Goal: Task Accomplishment & Management: Manage account settings

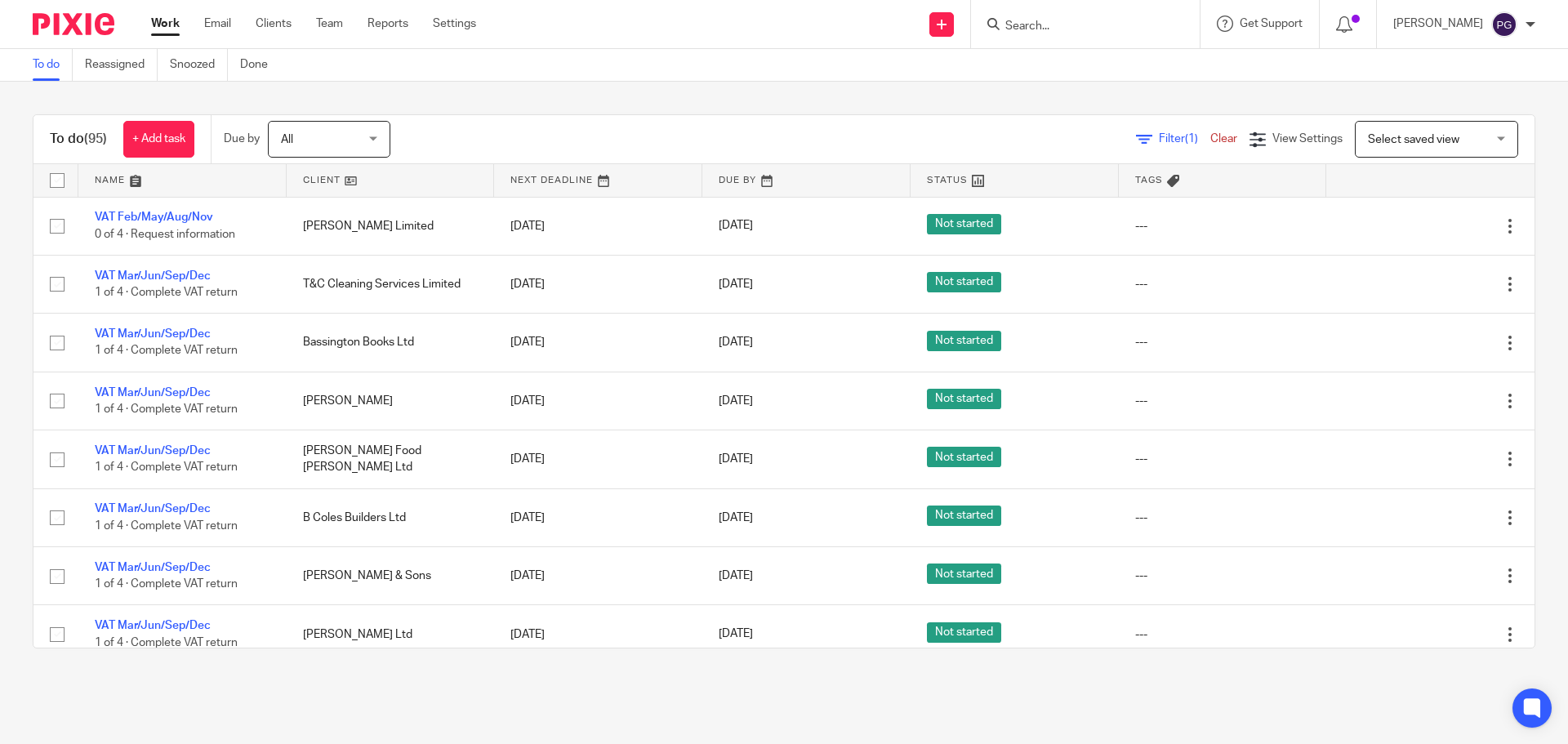
click at [231, 25] on ul "Work Email Clients Team Reports Settings" at bounding box center [325, 23] width 349 height 16
click at [223, 24] on link "Email" at bounding box center [217, 23] width 27 height 16
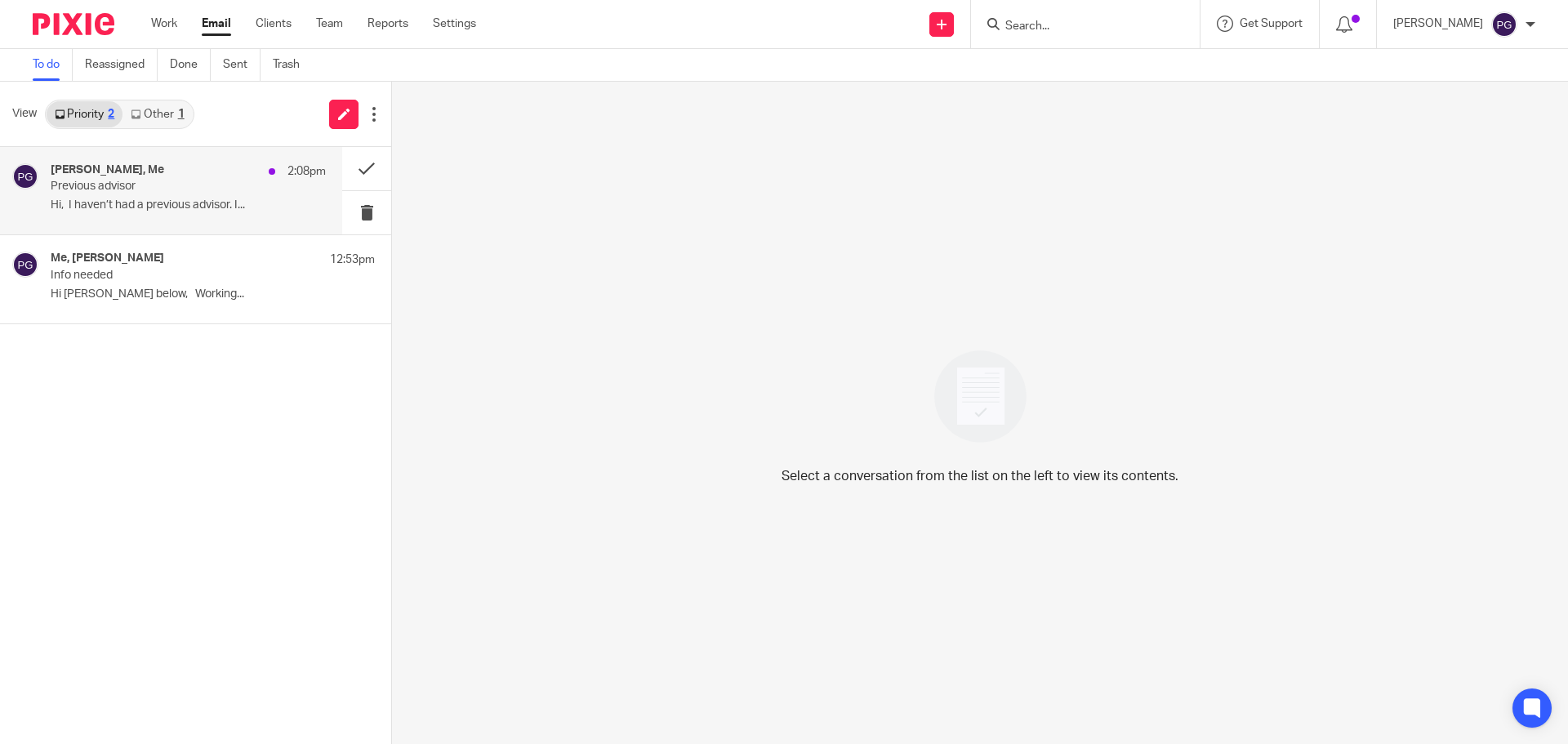
click at [216, 175] on div "[PERSON_NAME], Me 2:08pm" at bounding box center [188, 171] width 275 height 16
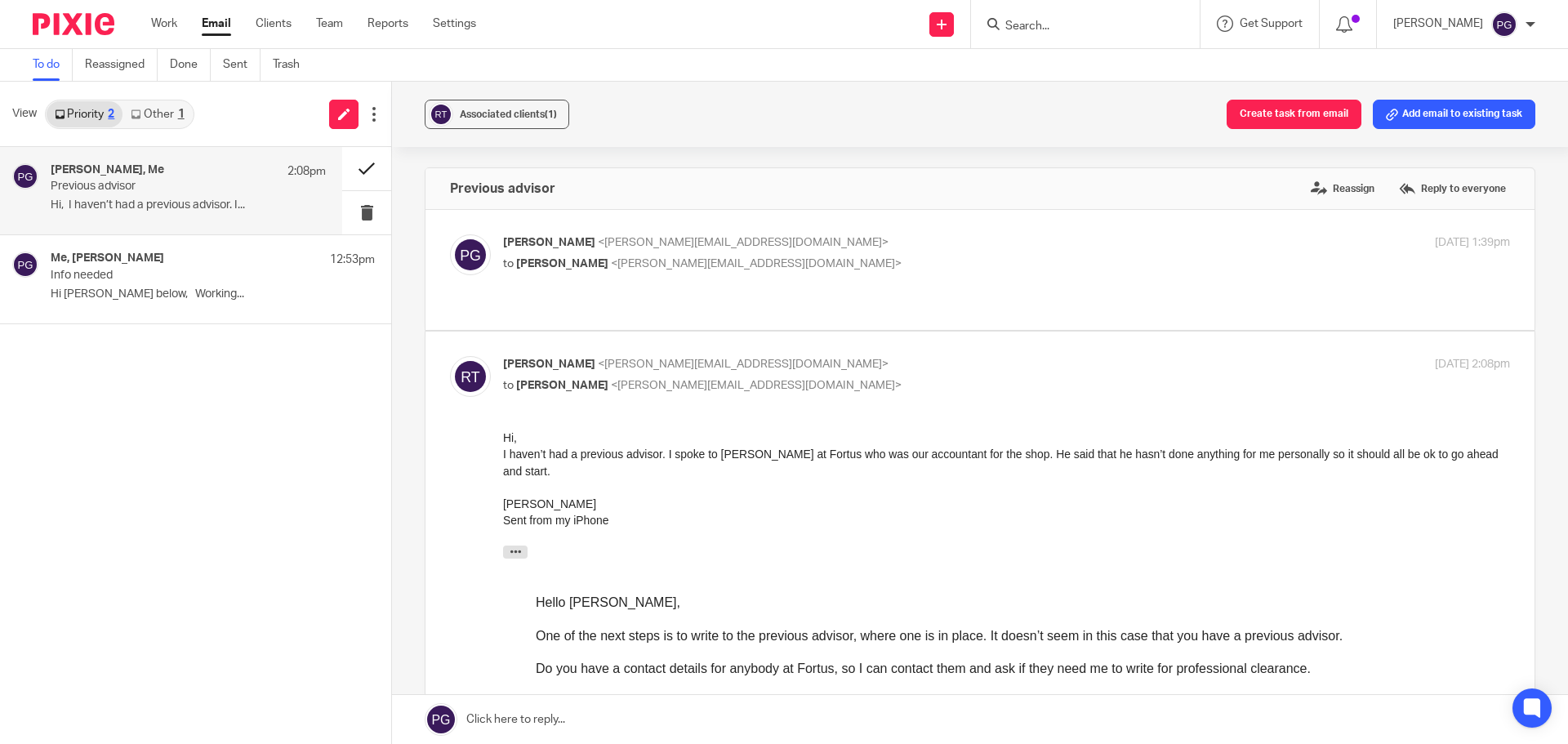
click at [344, 176] on button at bounding box center [366, 168] width 49 height 43
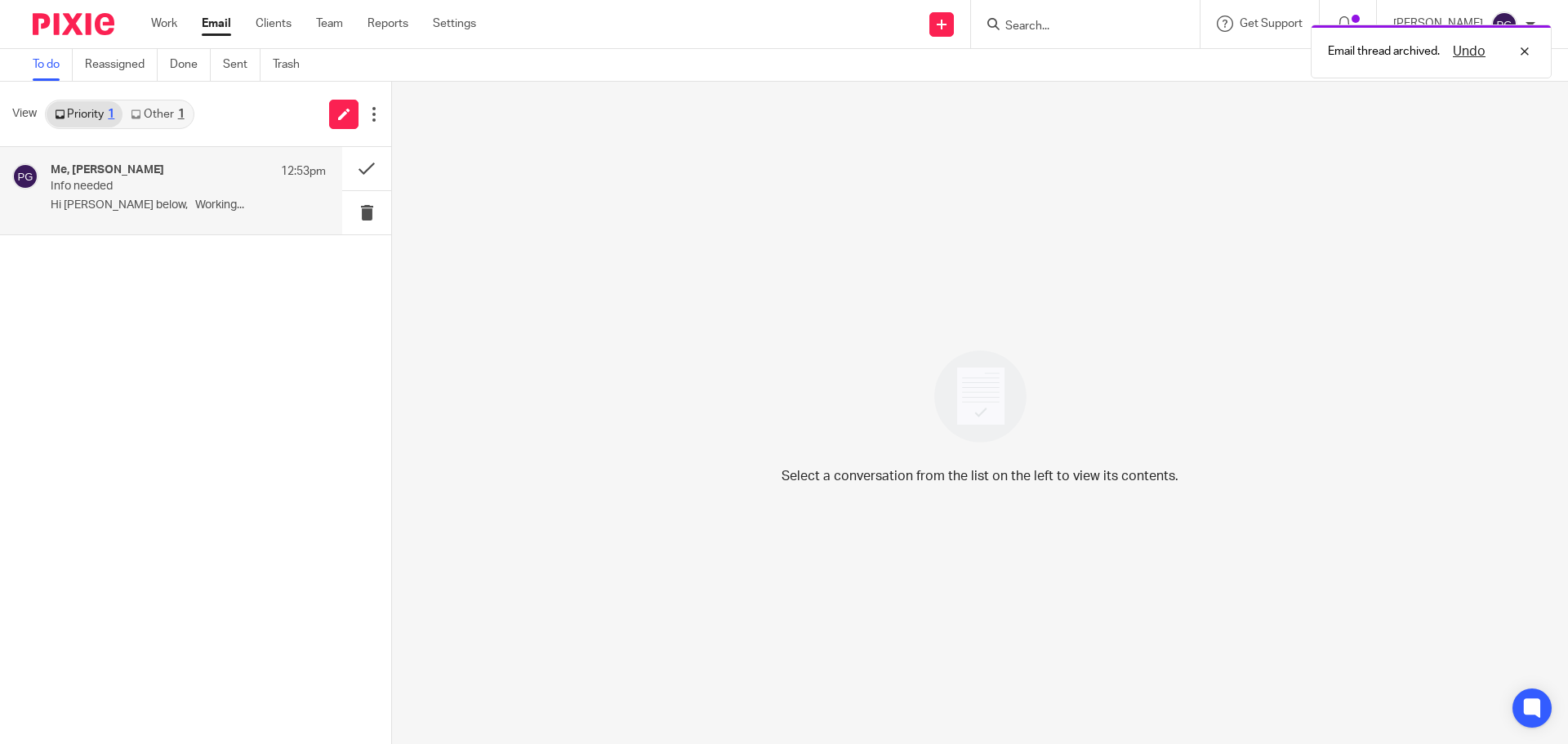
click at [219, 176] on div "Me, Adrian Wilson 12:53pm" at bounding box center [188, 171] width 275 height 16
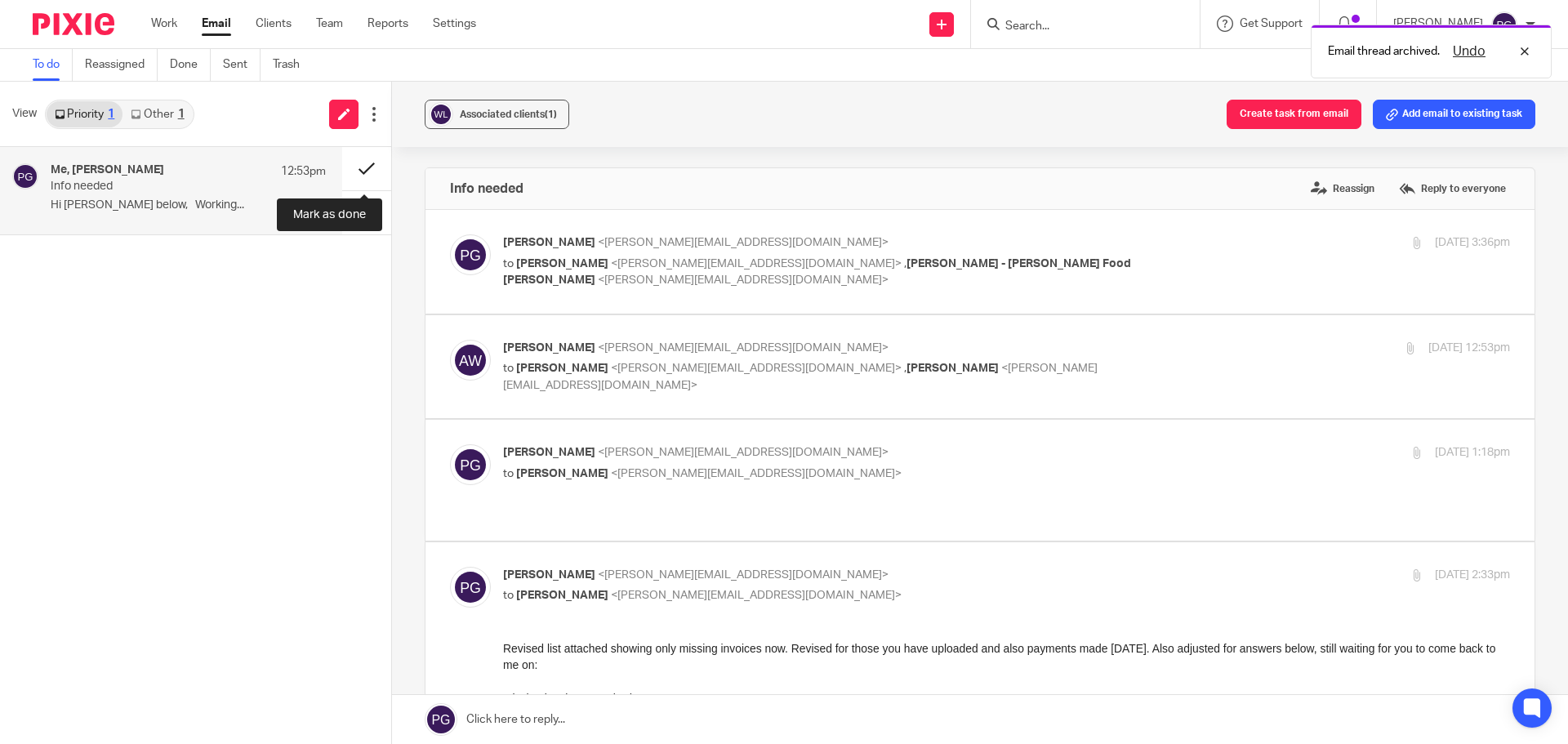
click at [357, 172] on button at bounding box center [366, 168] width 49 height 43
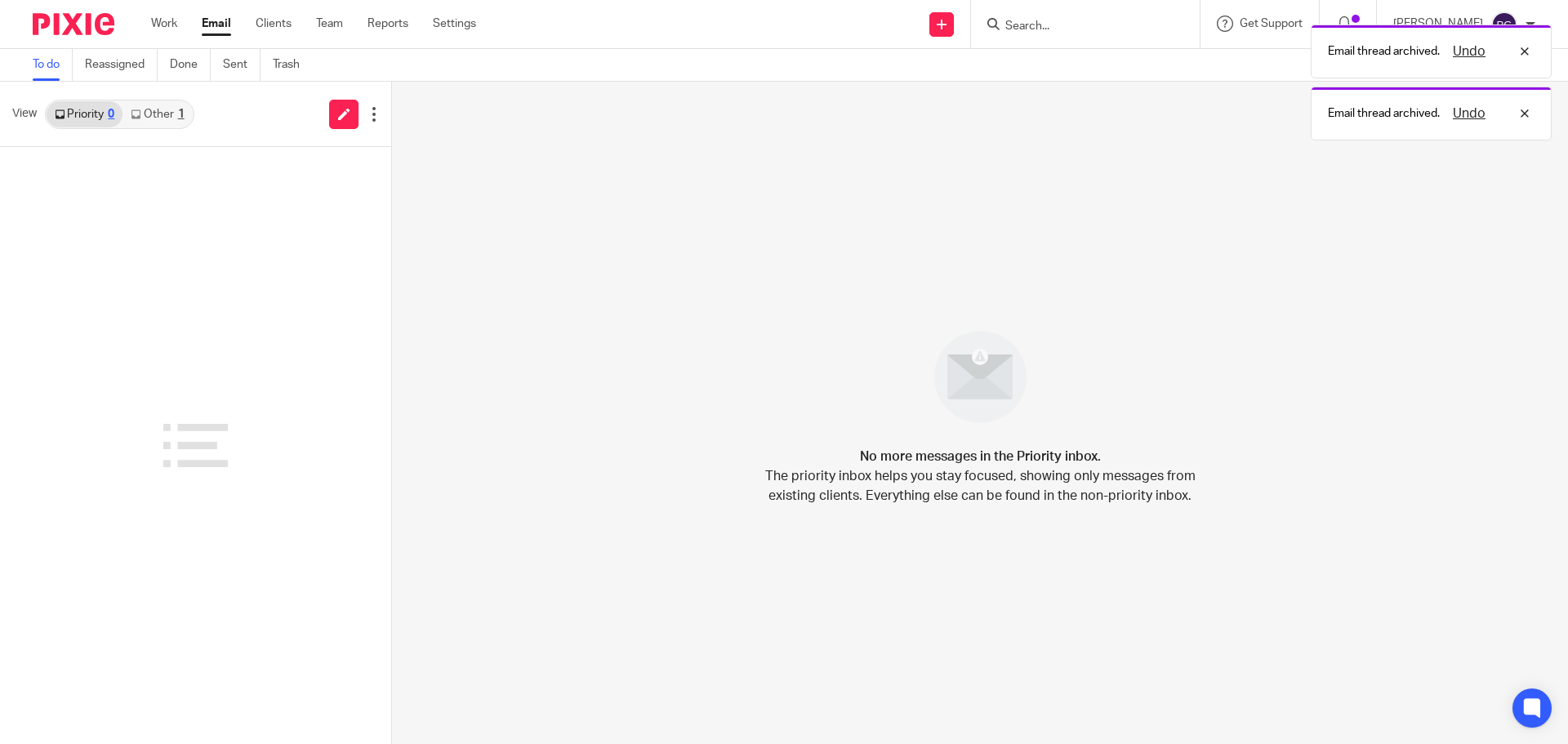
click at [169, 113] on link "Other 1" at bounding box center [157, 114] width 69 height 26
click at [157, 115] on link "Other 4" at bounding box center [157, 114] width 69 height 26
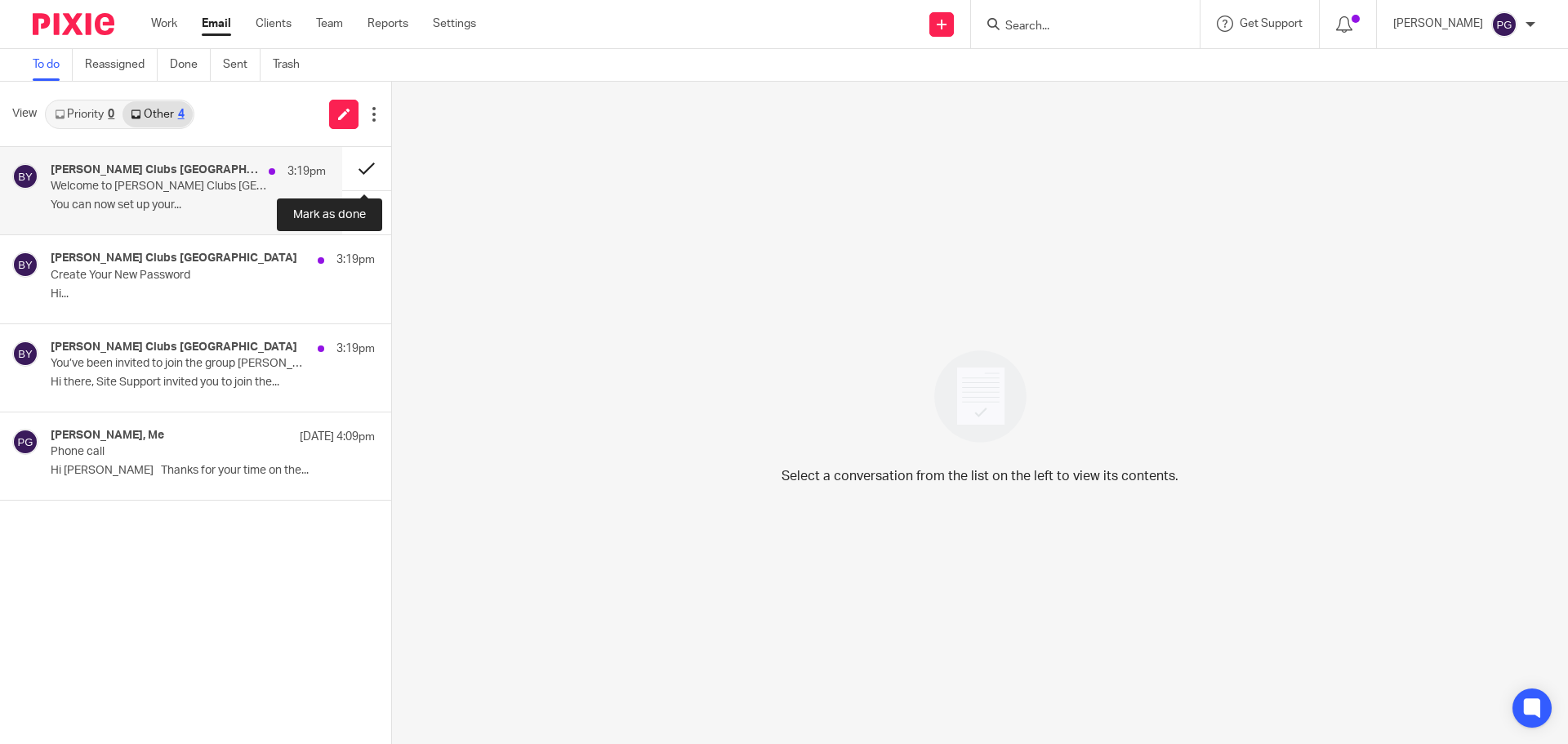
click at [379, 160] on button at bounding box center [366, 168] width 49 height 43
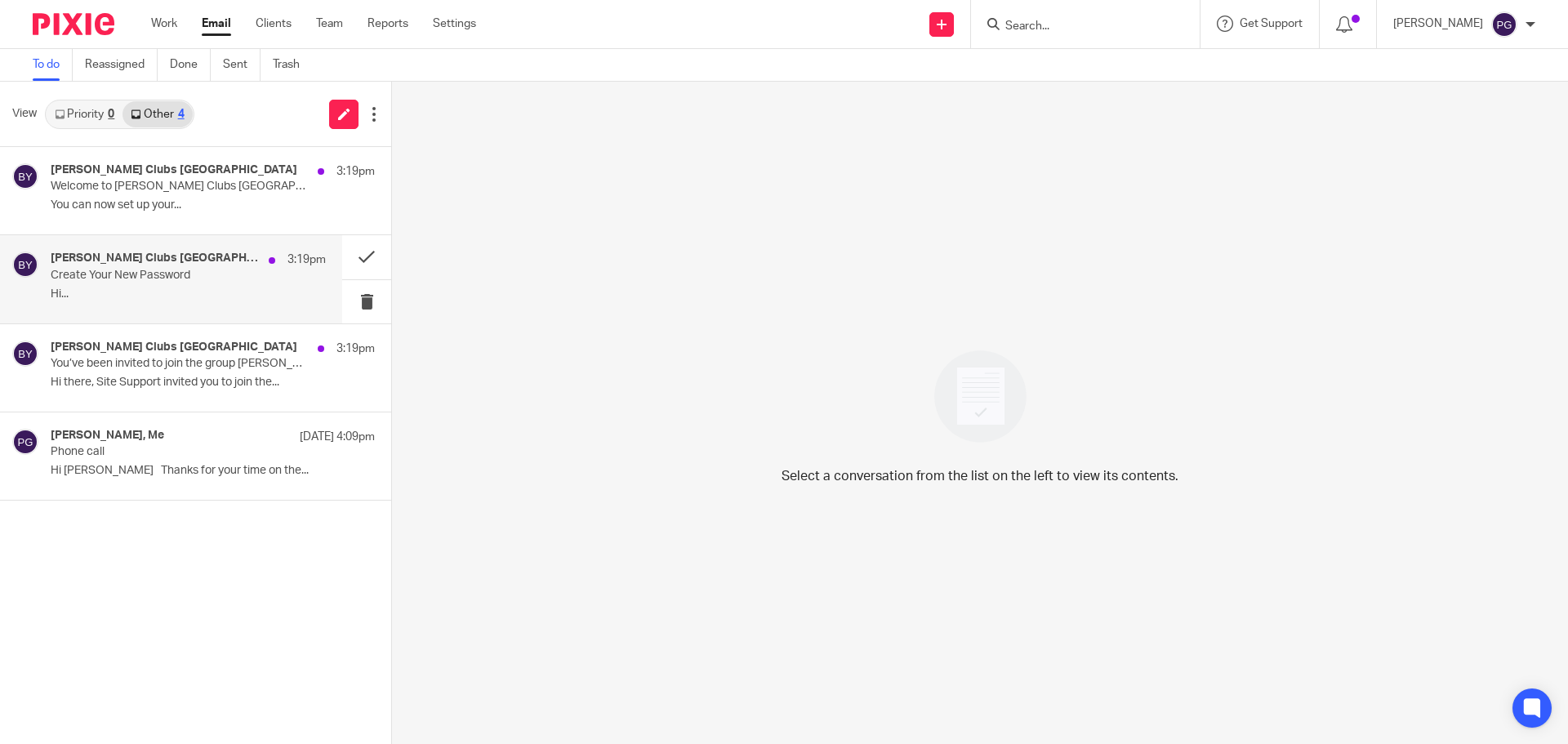
click at [391, 165] on button at bounding box center [397, 168] width 13 height 43
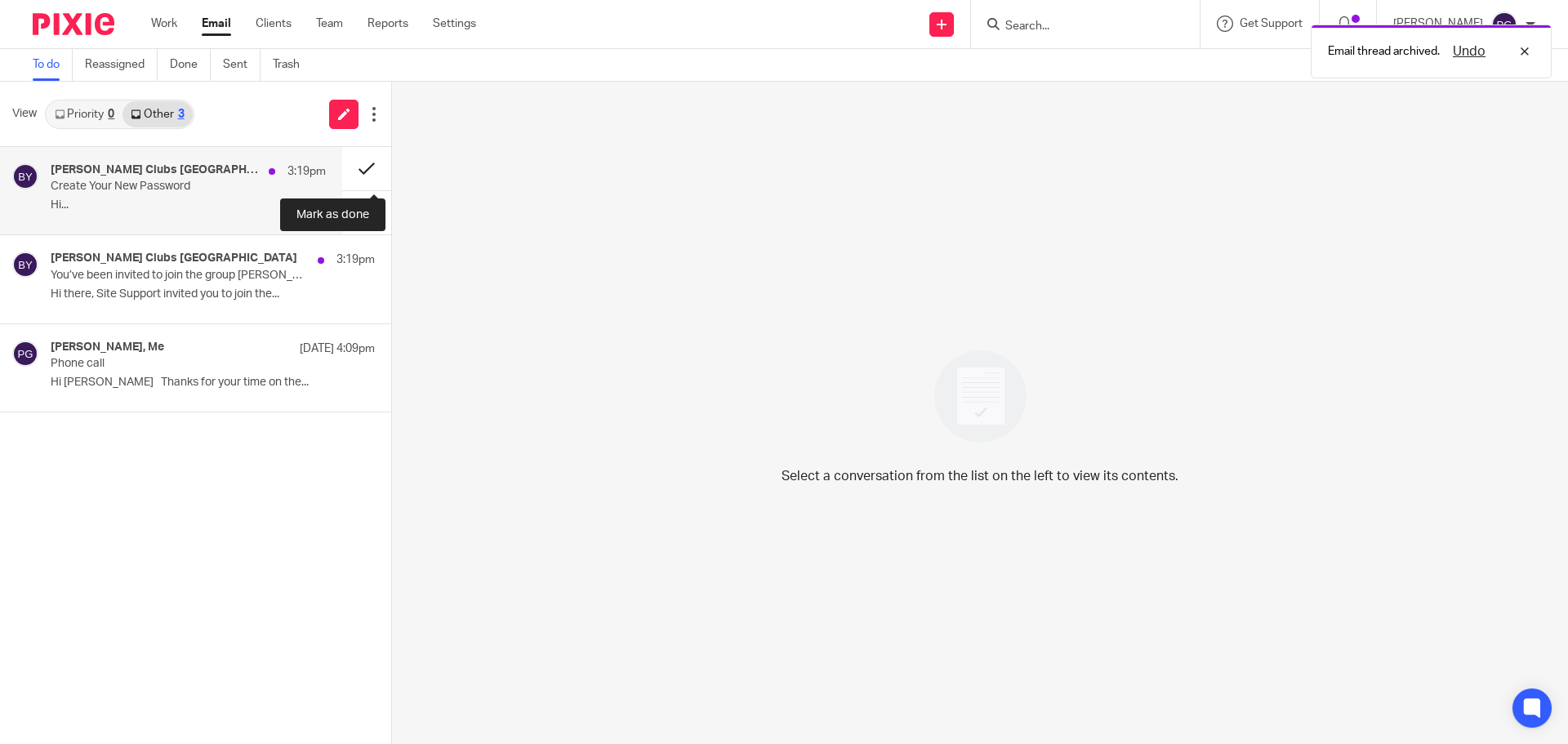
click at [371, 165] on button at bounding box center [366, 168] width 49 height 43
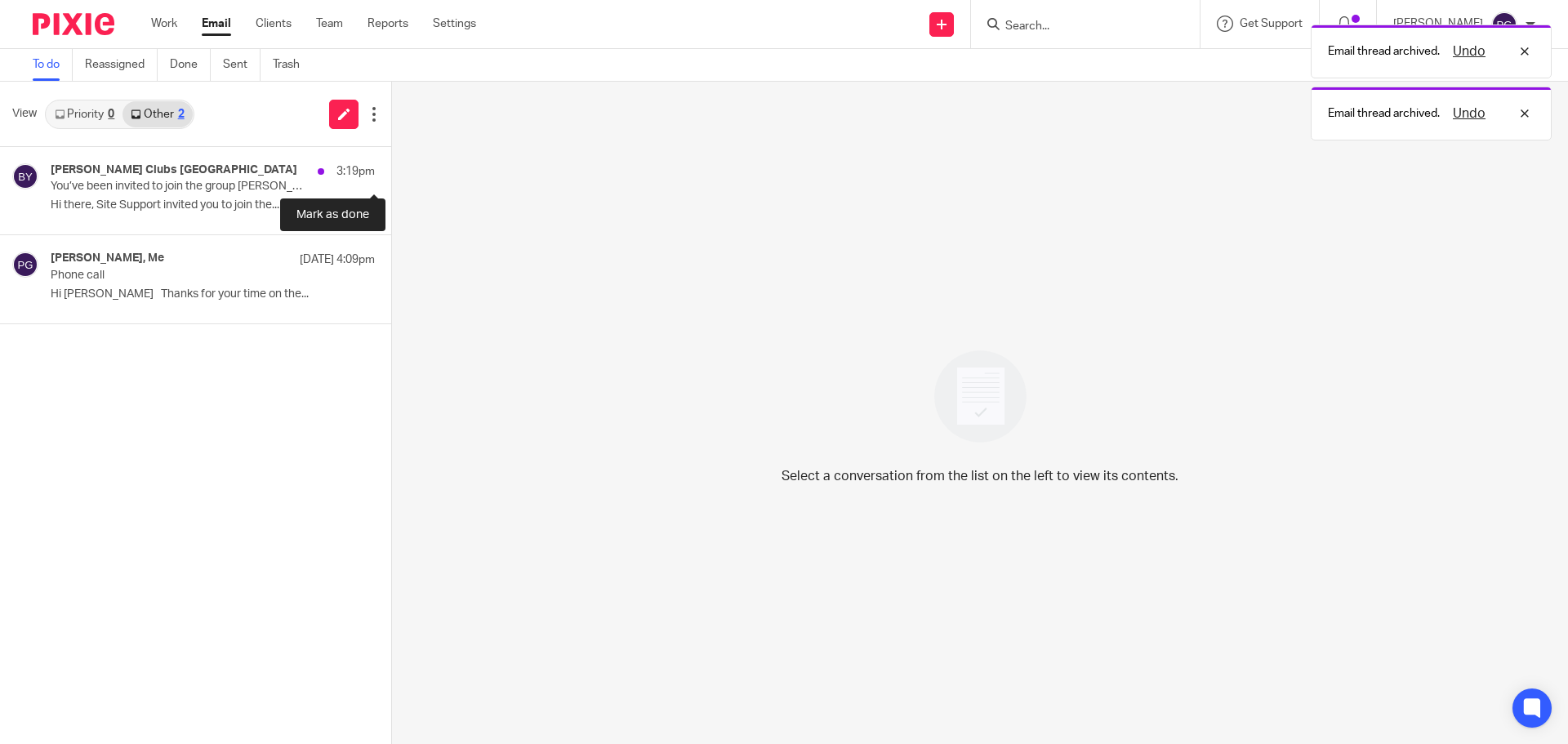
click at [391, 165] on button at bounding box center [397, 168] width 13 height 43
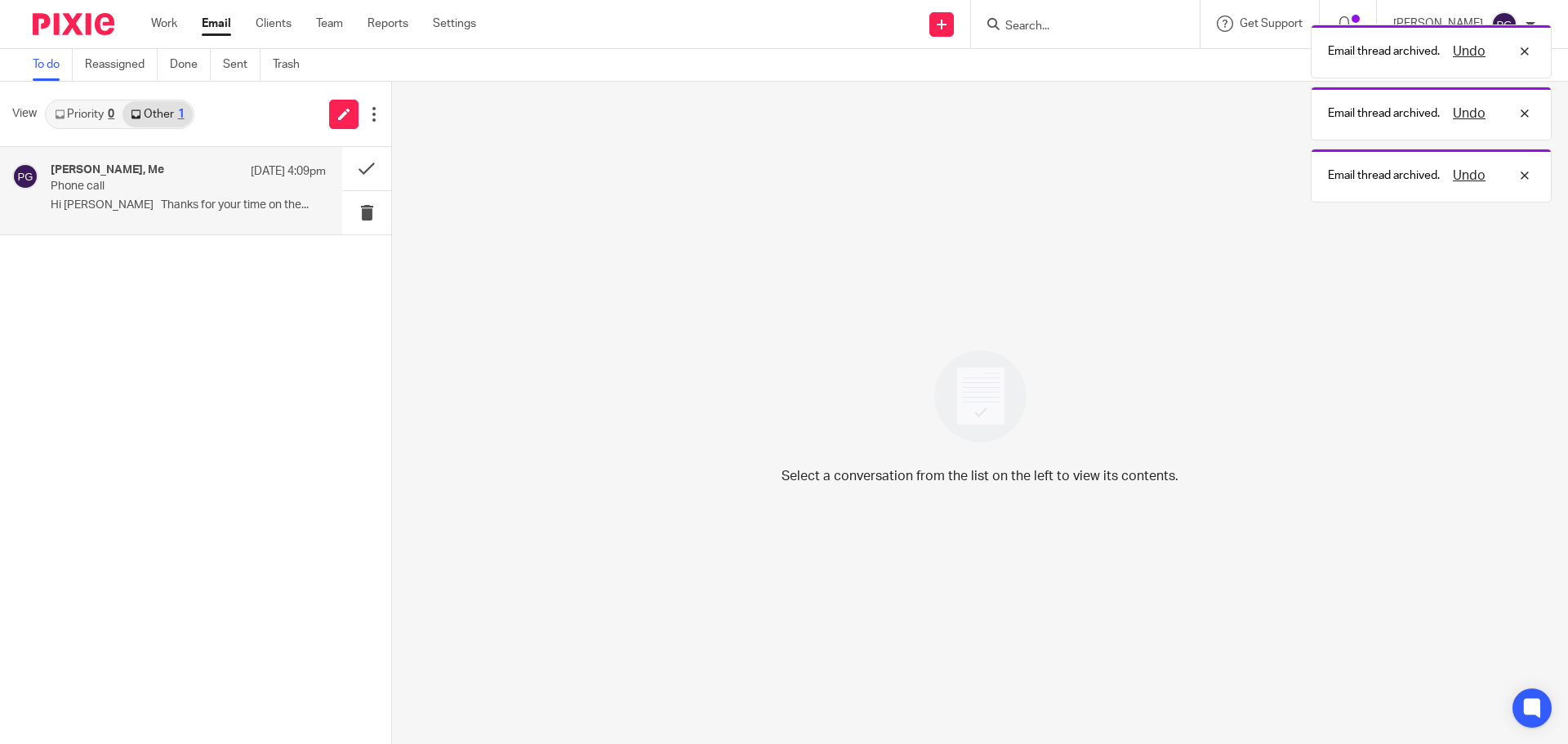
click at [170, 216] on div "Andrew Leadley, Me 13 Oct 4:09pm Phone call Hi Phil Thanks for your time on the…" at bounding box center [188, 191] width 275 height 55
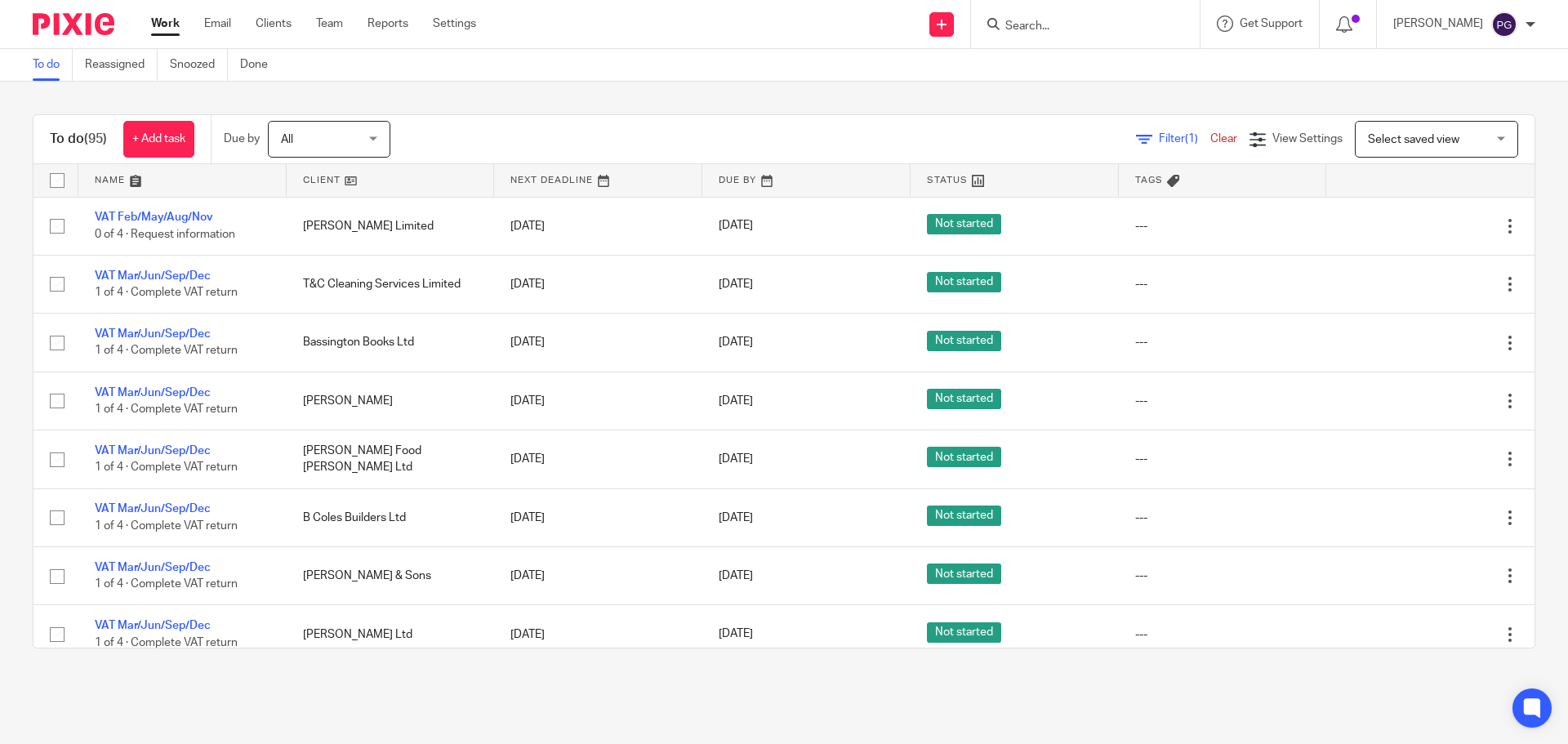
click at [1072, 18] on form at bounding box center [1091, 24] width 174 height 20
click at [1073, 34] on input "Search" at bounding box center [1078, 27] width 147 height 15
click at [1073, 31] on input "Search" at bounding box center [1078, 27] width 147 height 15
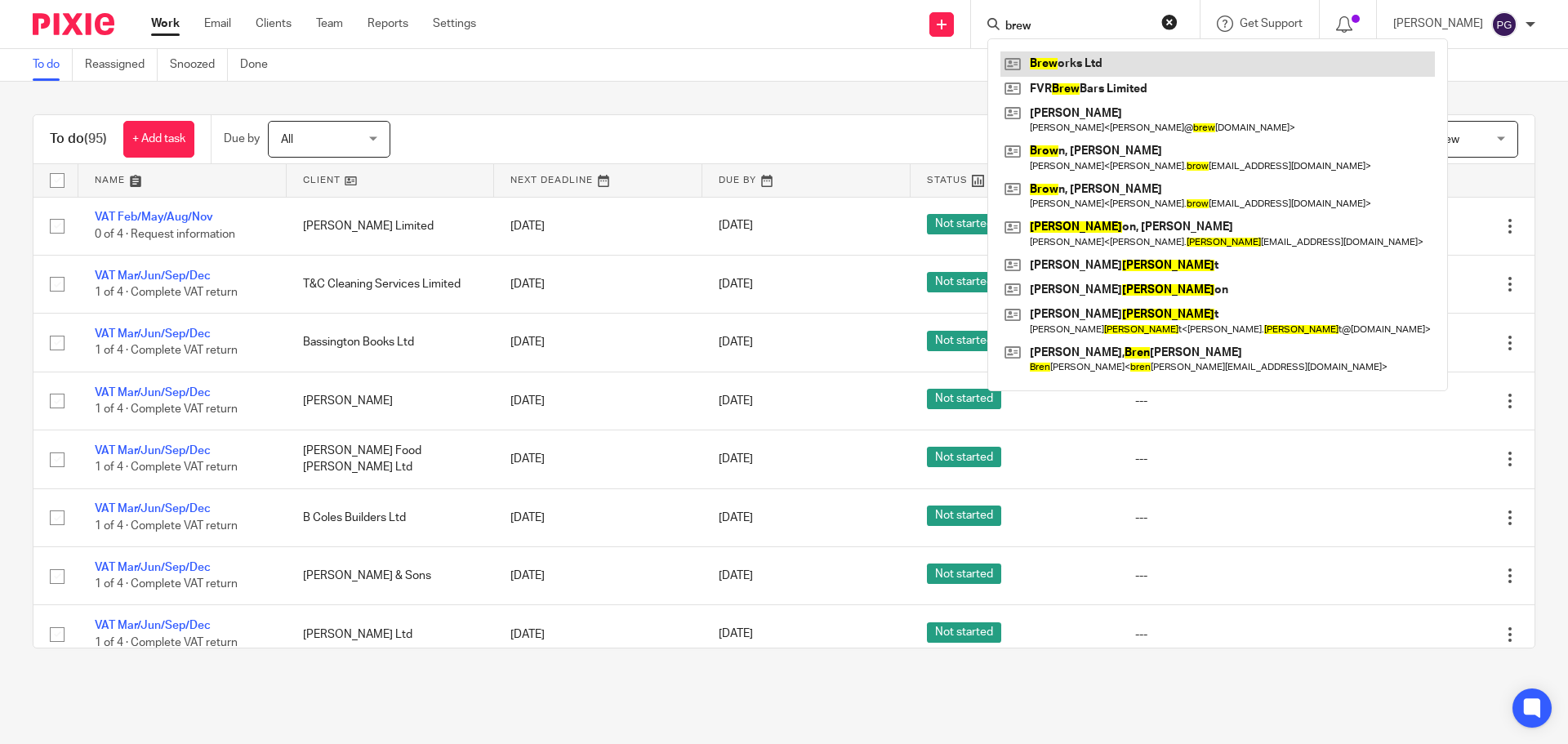
type input "brew"
click at [1097, 62] on link at bounding box center [1218, 64] width 435 height 25
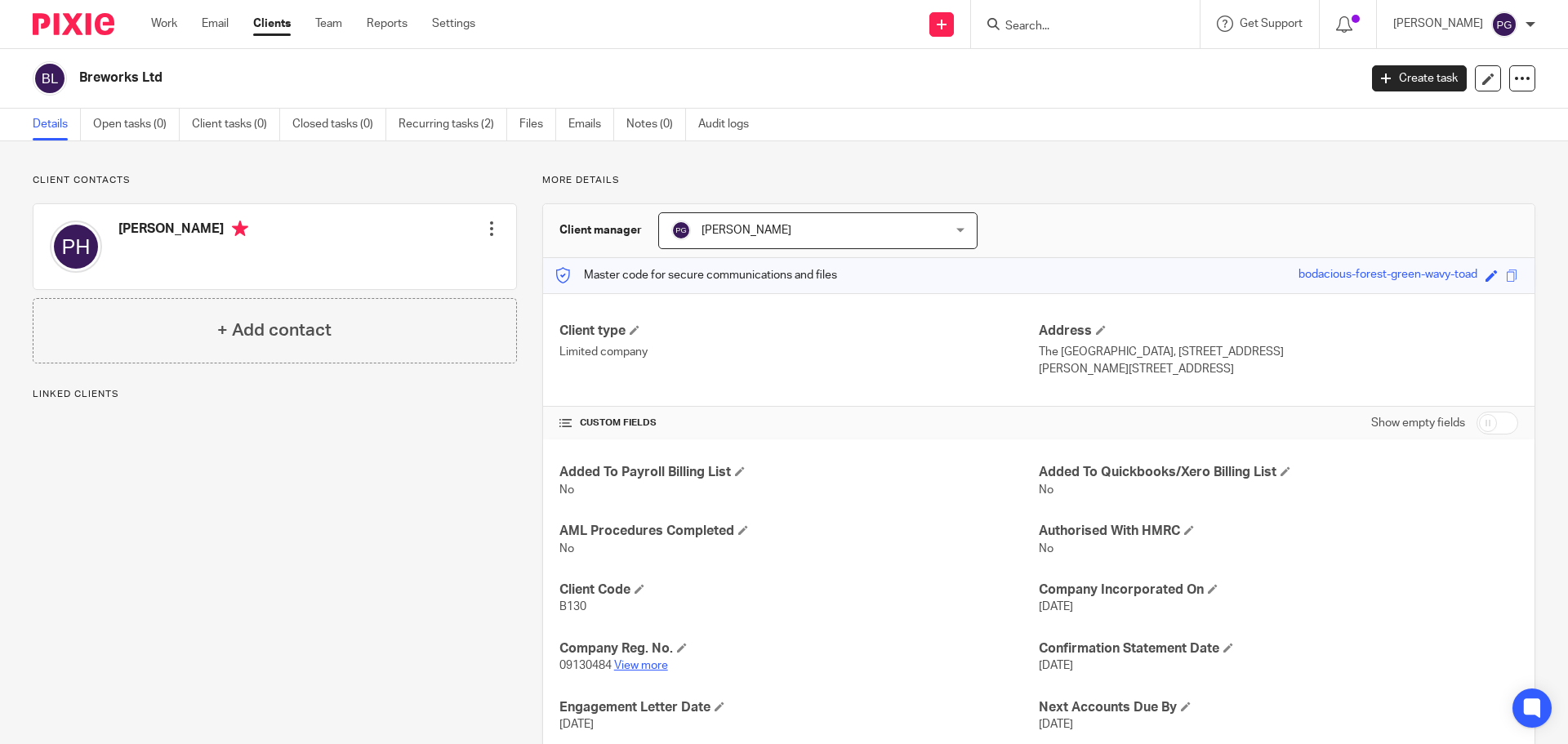
click at [641, 662] on link "View more" at bounding box center [640, 665] width 54 height 12
click at [213, 17] on link "Email" at bounding box center [215, 23] width 27 height 16
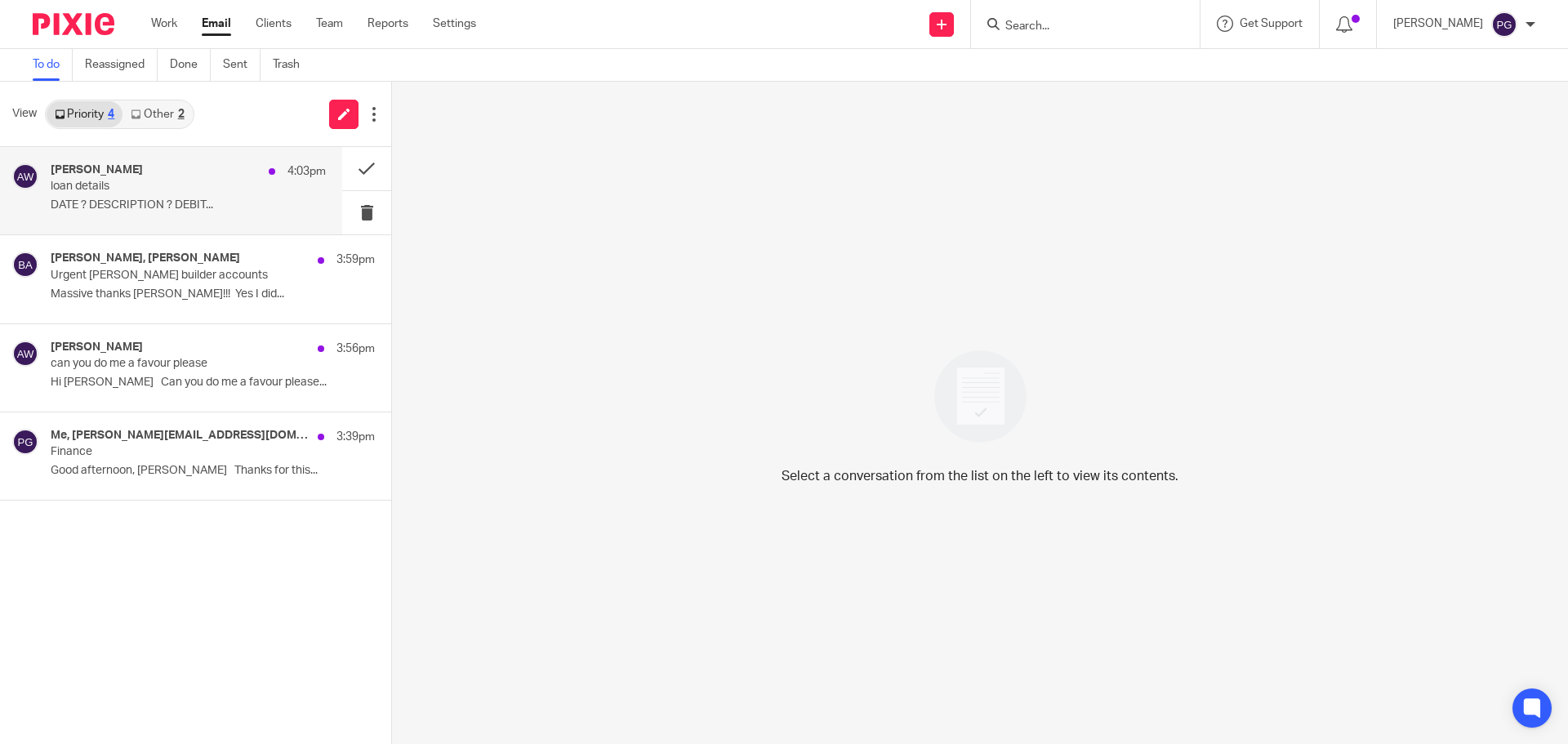
click at [164, 183] on p "loan details" at bounding box center [161, 187] width 221 height 14
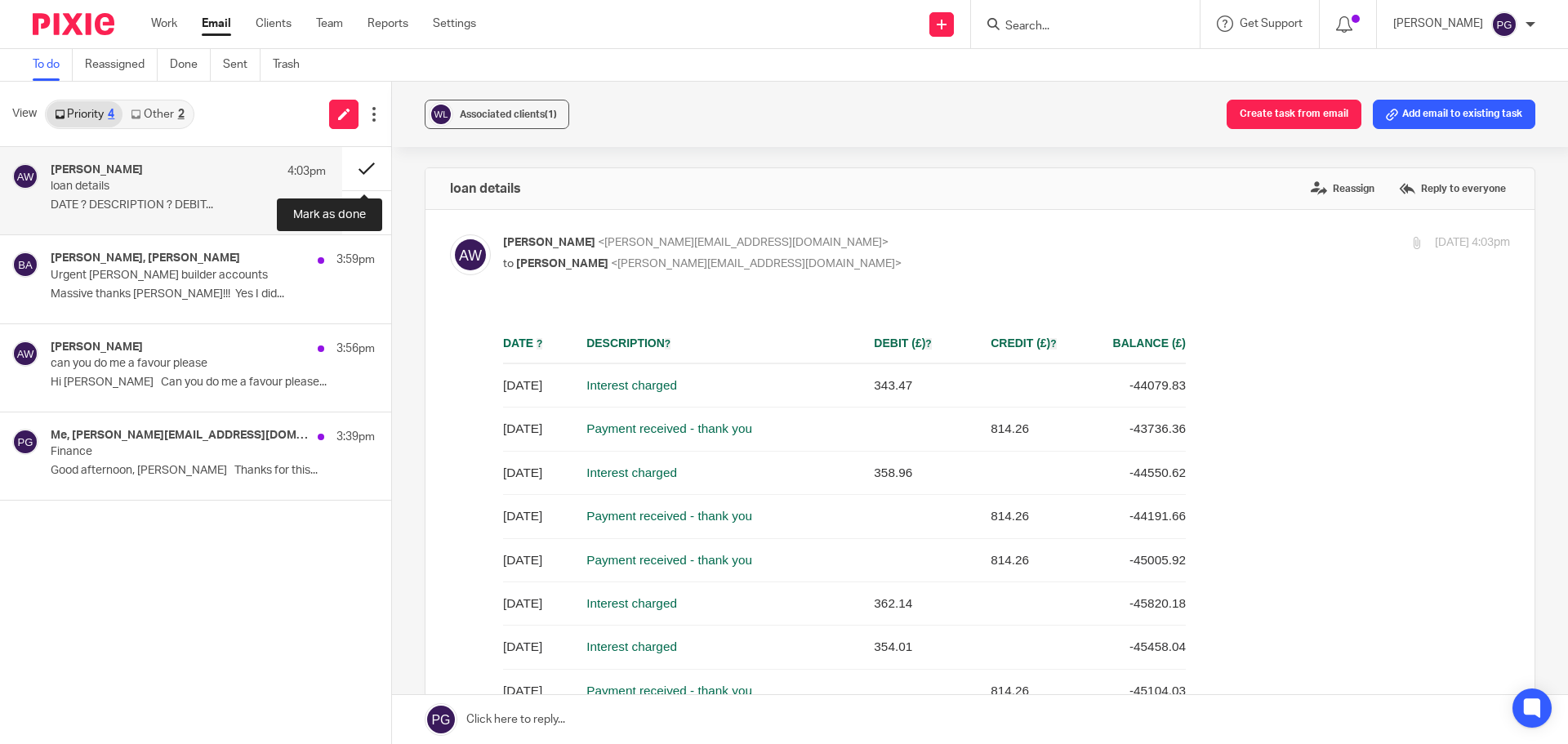
click at [357, 168] on button at bounding box center [366, 168] width 49 height 43
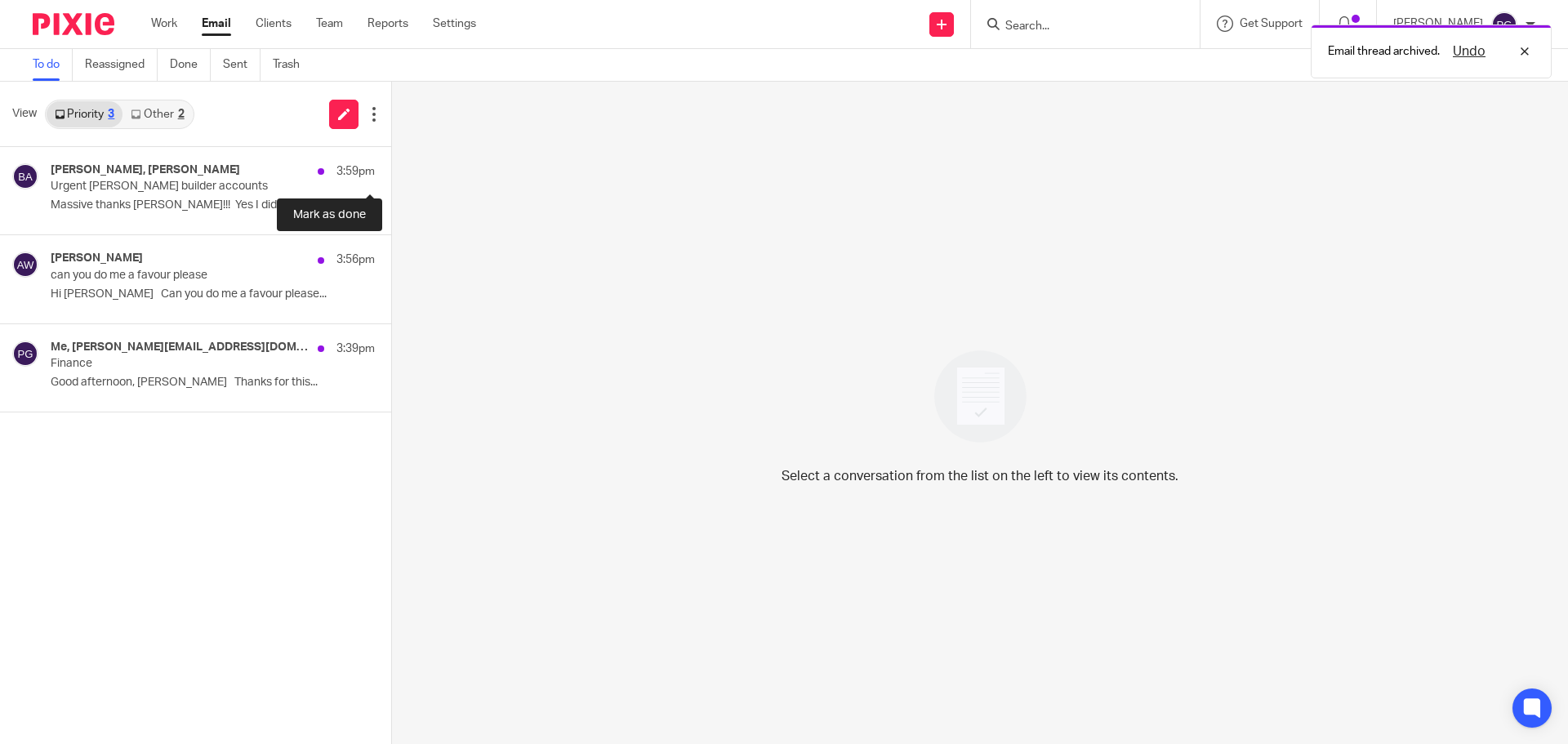
click at [391, 168] on button at bounding box center [397, 168] width 13 height 43
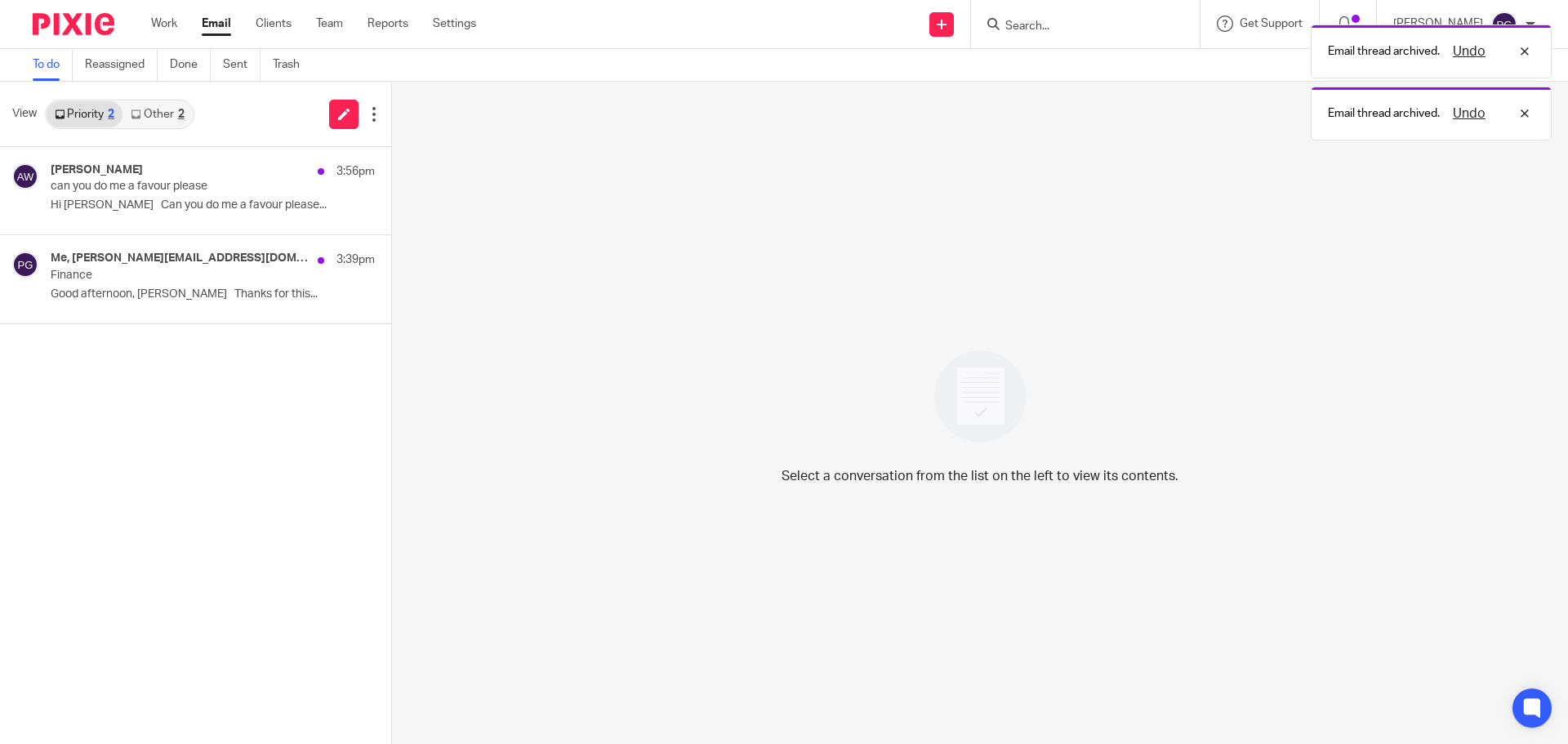
click at [178, 117] on div "2" at bounding box center [181, 114] width 6 height 12
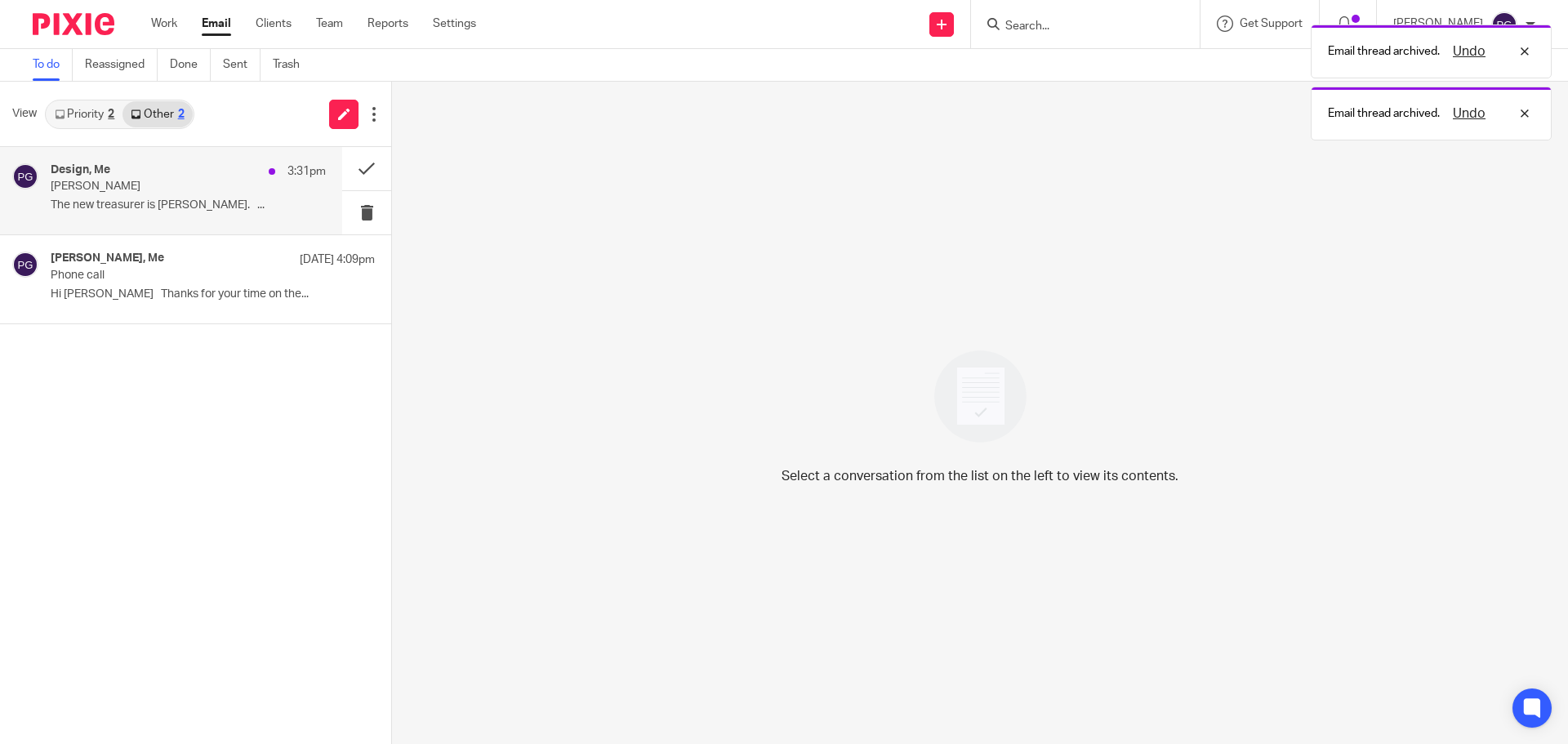
click at [192, 178] on div "Design, Me 3:31pm" at bounding box center [188, 171] width 275 height 16
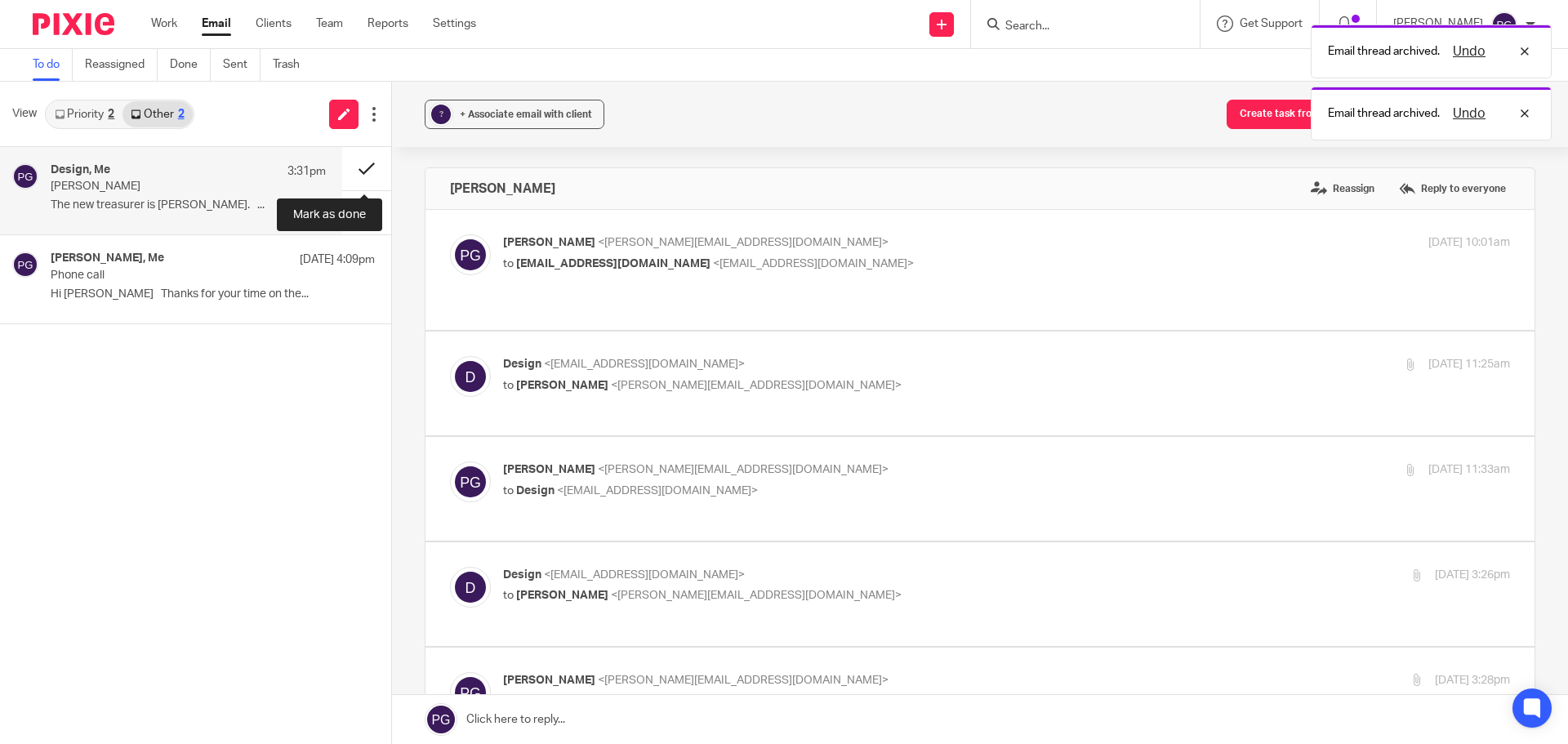
click at [361, 168] on button at bounding box center [366, 168] width 49 height 43
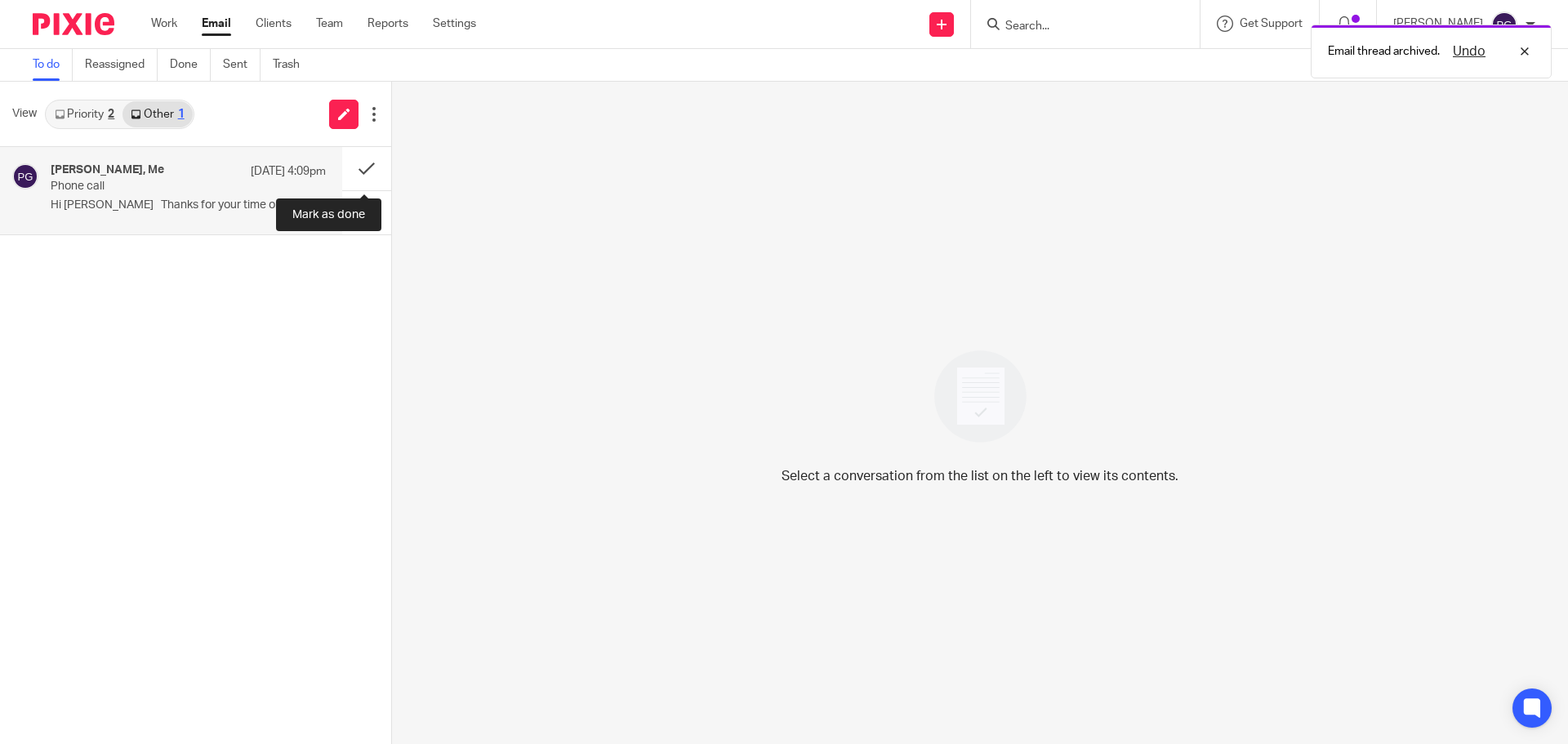
drag, startPoint x: 361, startPoint y: 168, endPoint x: 174, endPoint y: 184, distance: 187.7
click at [174, 184] on div "Andrew Leadley, Me 13 Oct 4:09pm Phone call Hi Phil Thanks for your time on the…" at bounding box center [195, 191] width 391 height 88
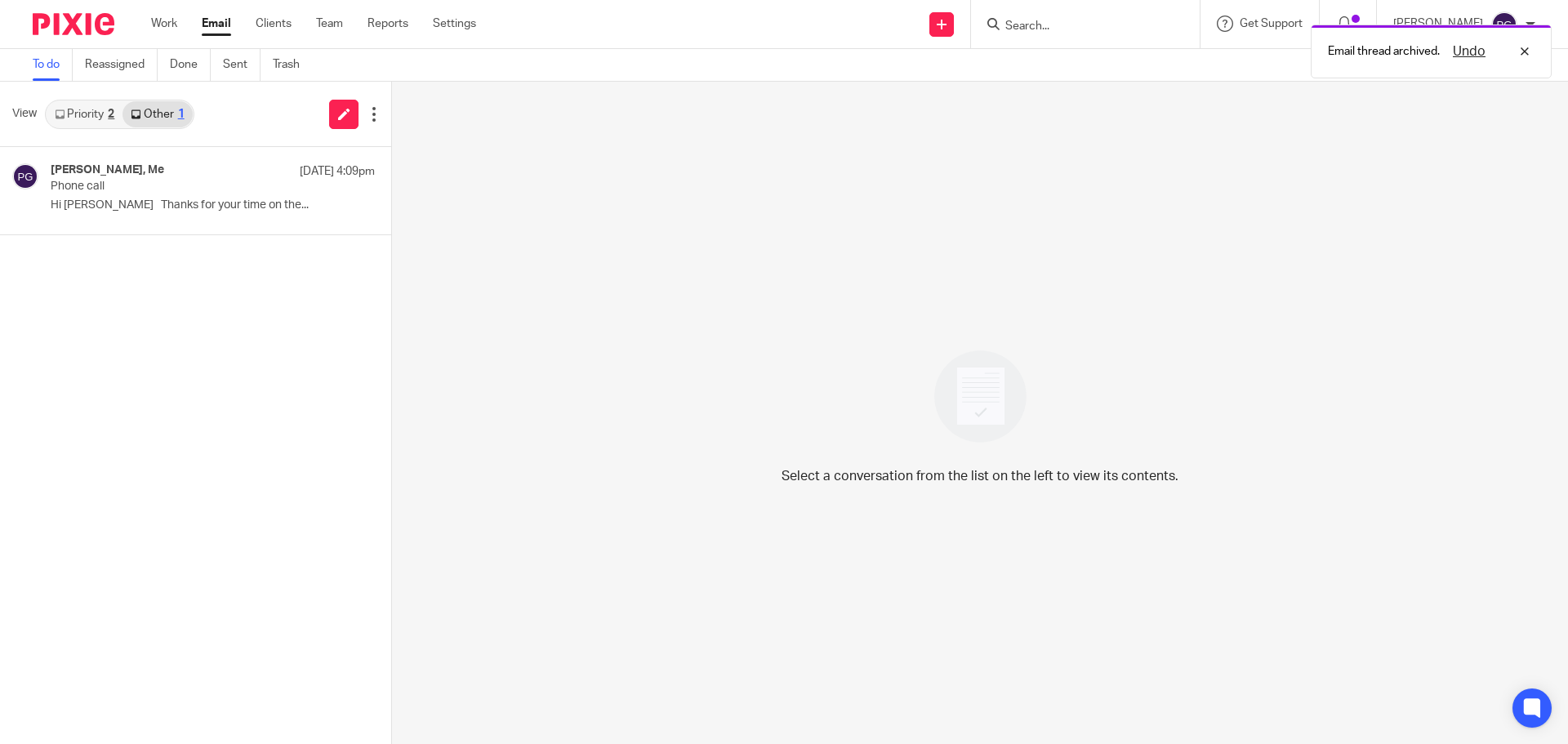
click at [98, 113] on link "Priority 2" at bounding box center [84, 114] width 76 height 26
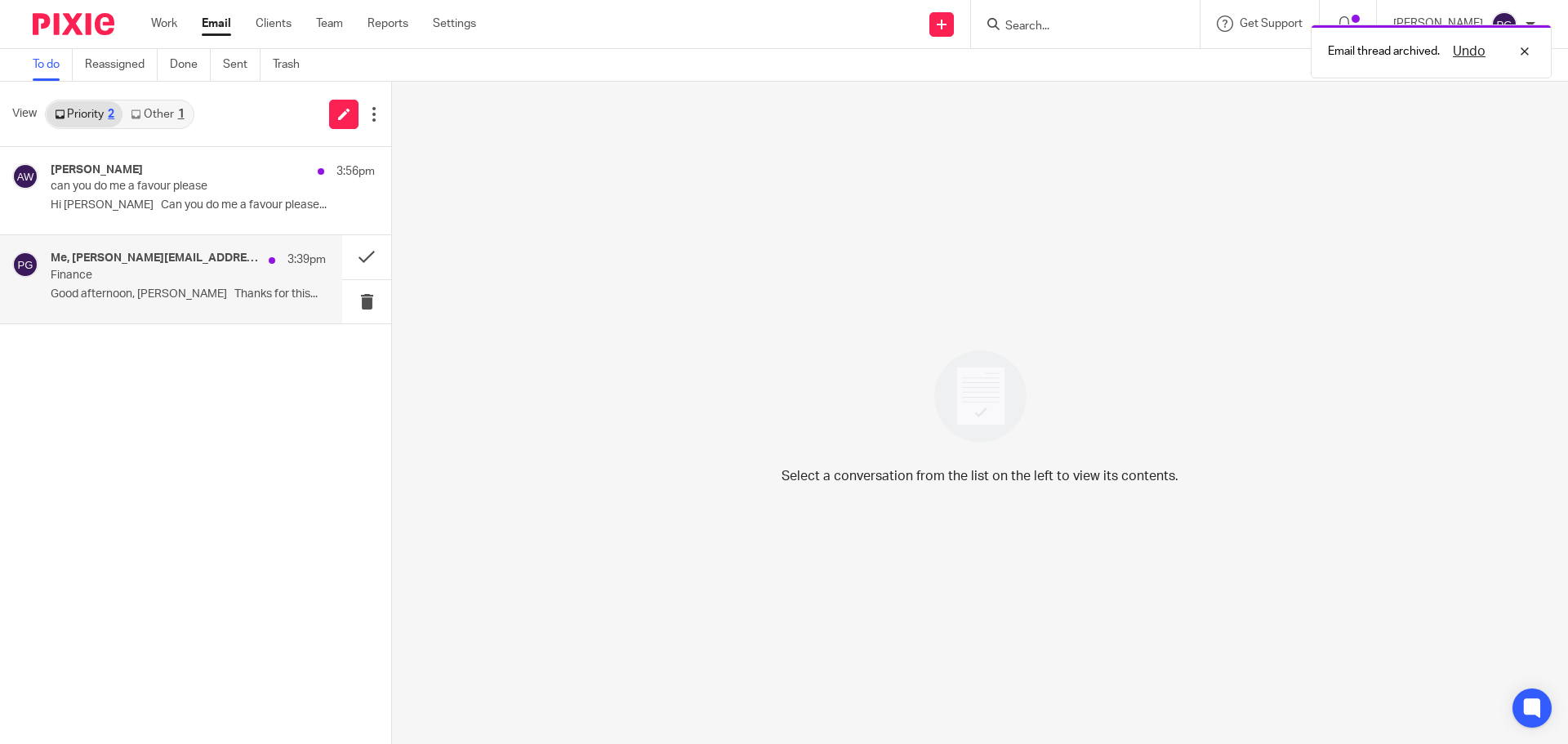
click at [128, 259] on h4 "Me, jill@breworks.co.uk" at bounding box center [155, 259] width 210 height 14
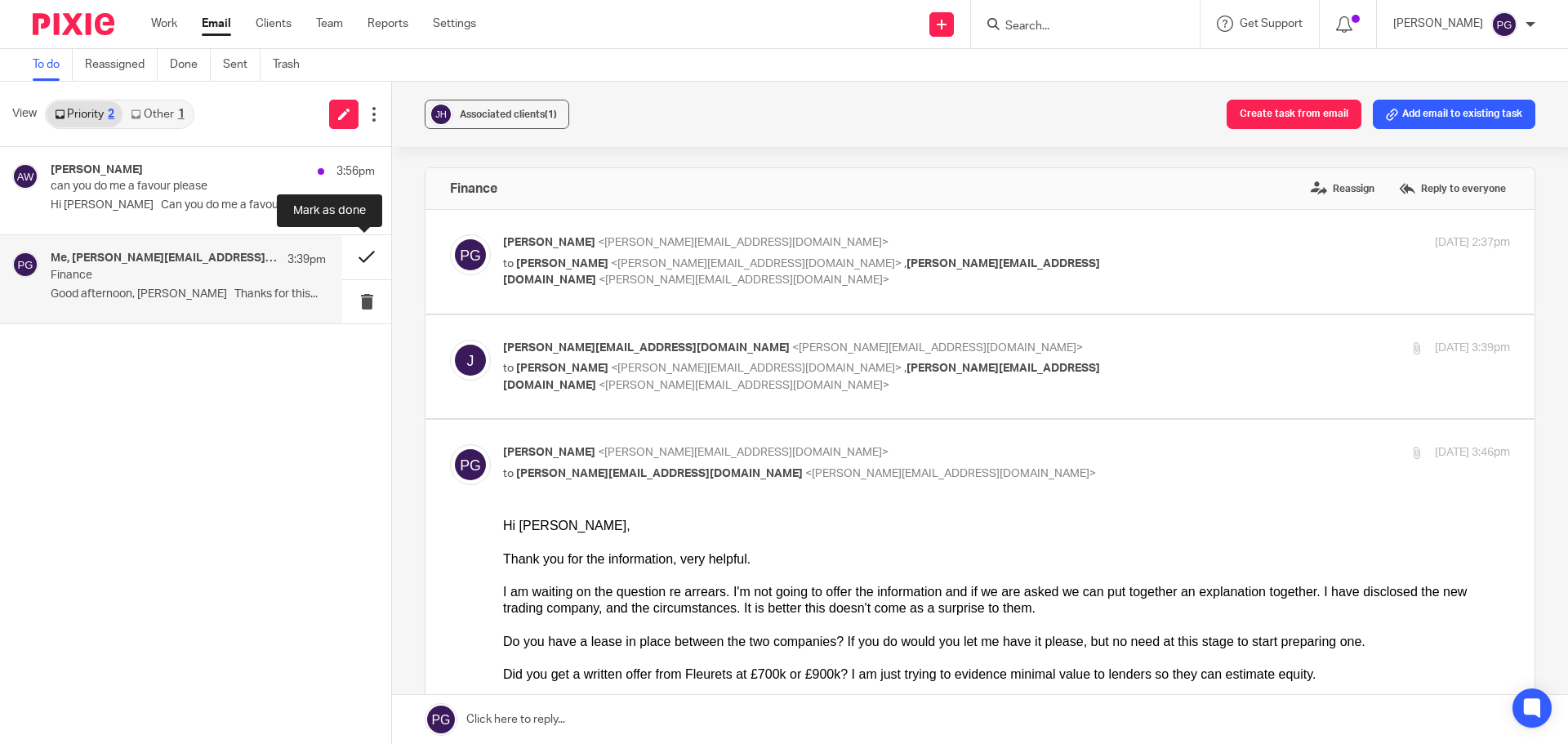
click at [356, 259] on button at bounding box center [366, 256] width 49 height 43
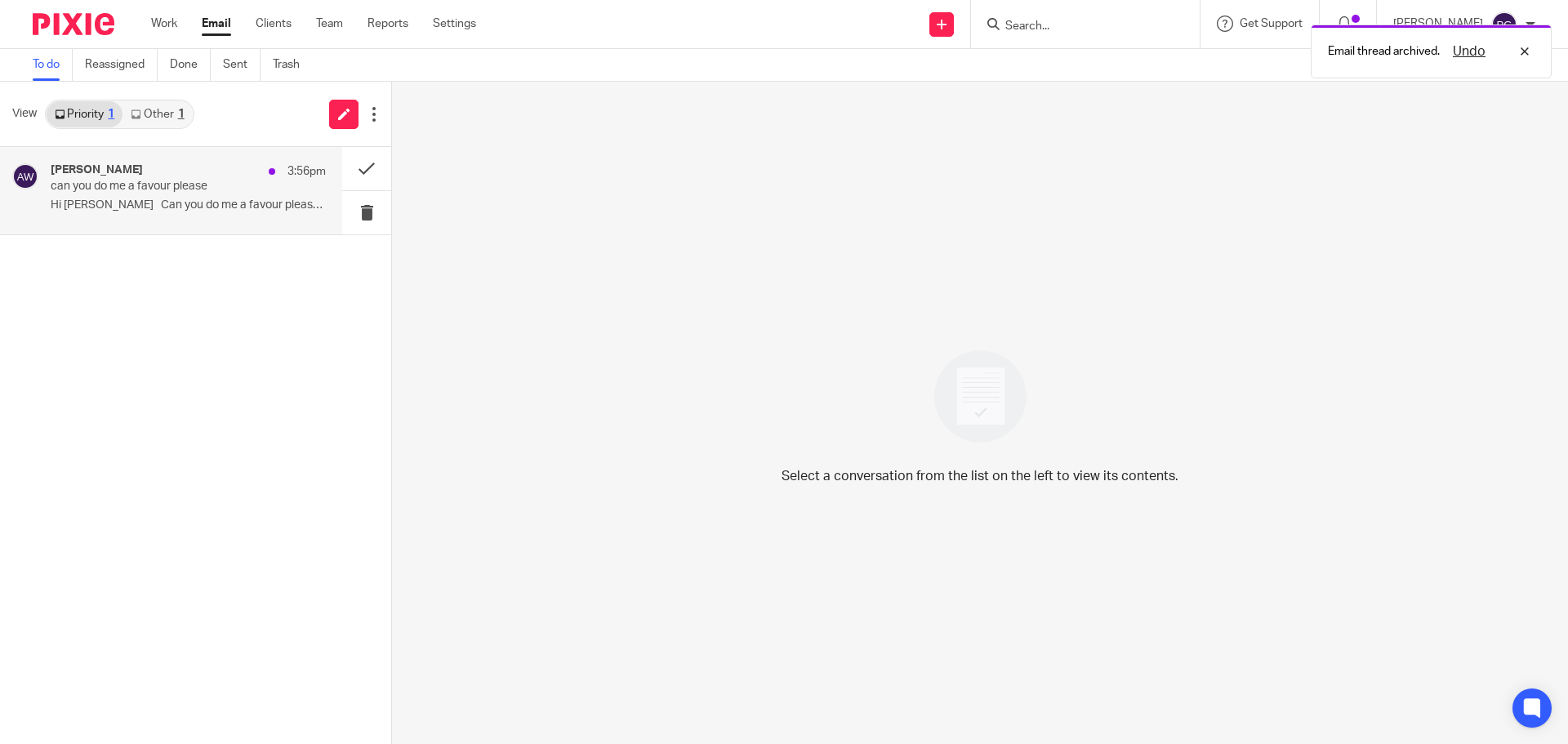
click at [168, 191] on p "can you do me a favour please" at bounding box center [161, 187] width 221 height 14
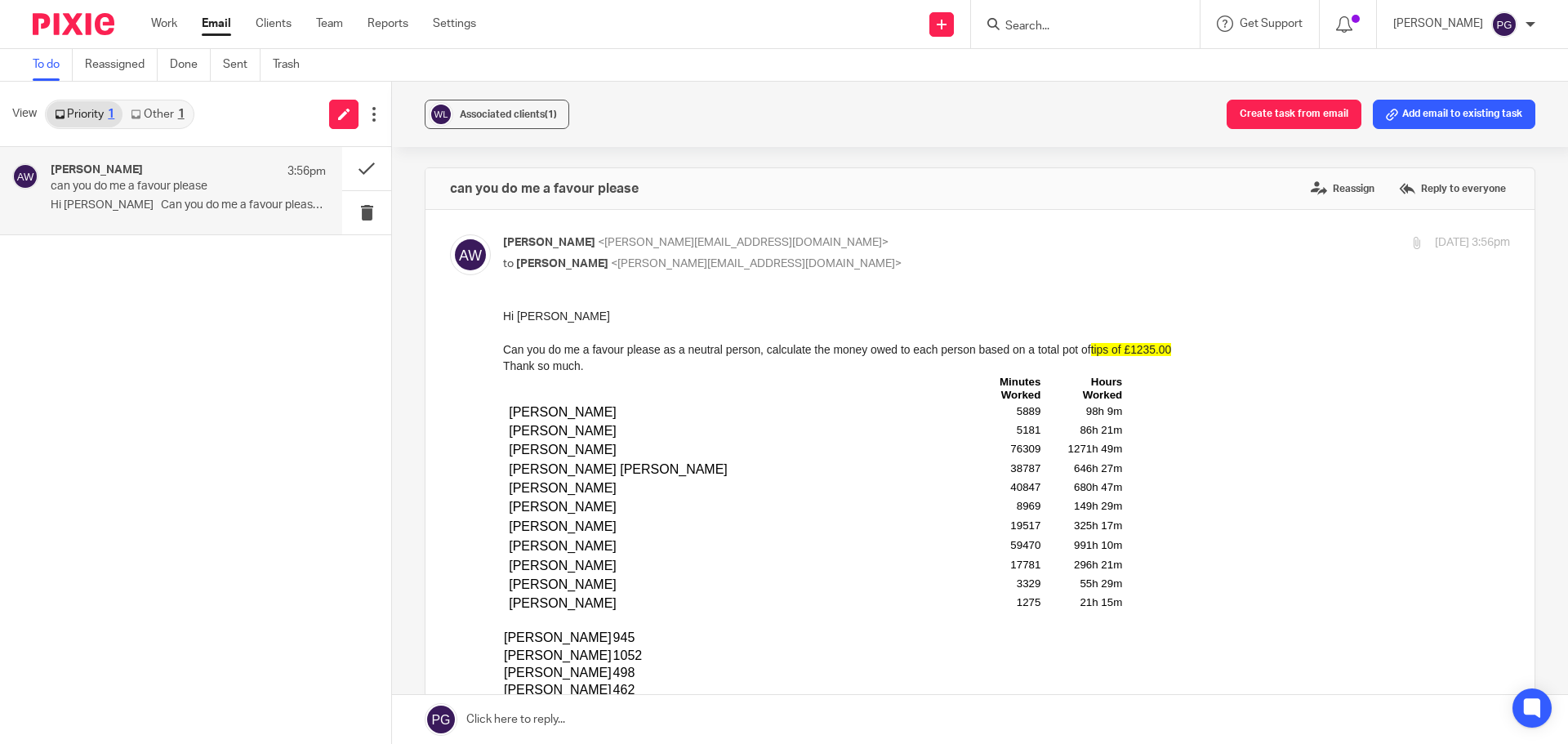
click at [1050, 21] on input "Search" at bounding box center [1078, 27] width 147 height 15
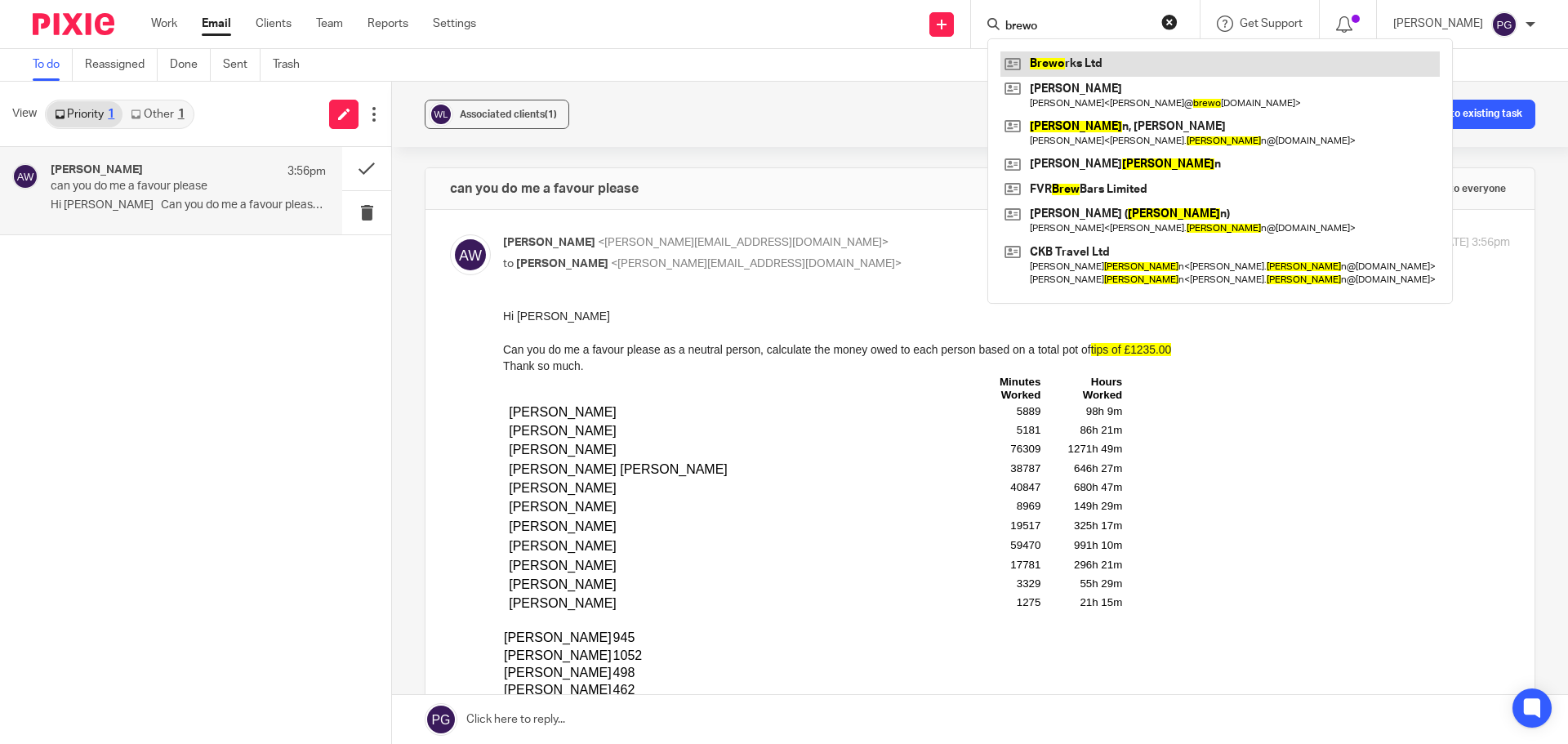
type input "brewo"
click at [1122, 66] on link at bounding box center [1219, 64] width 439 height 25
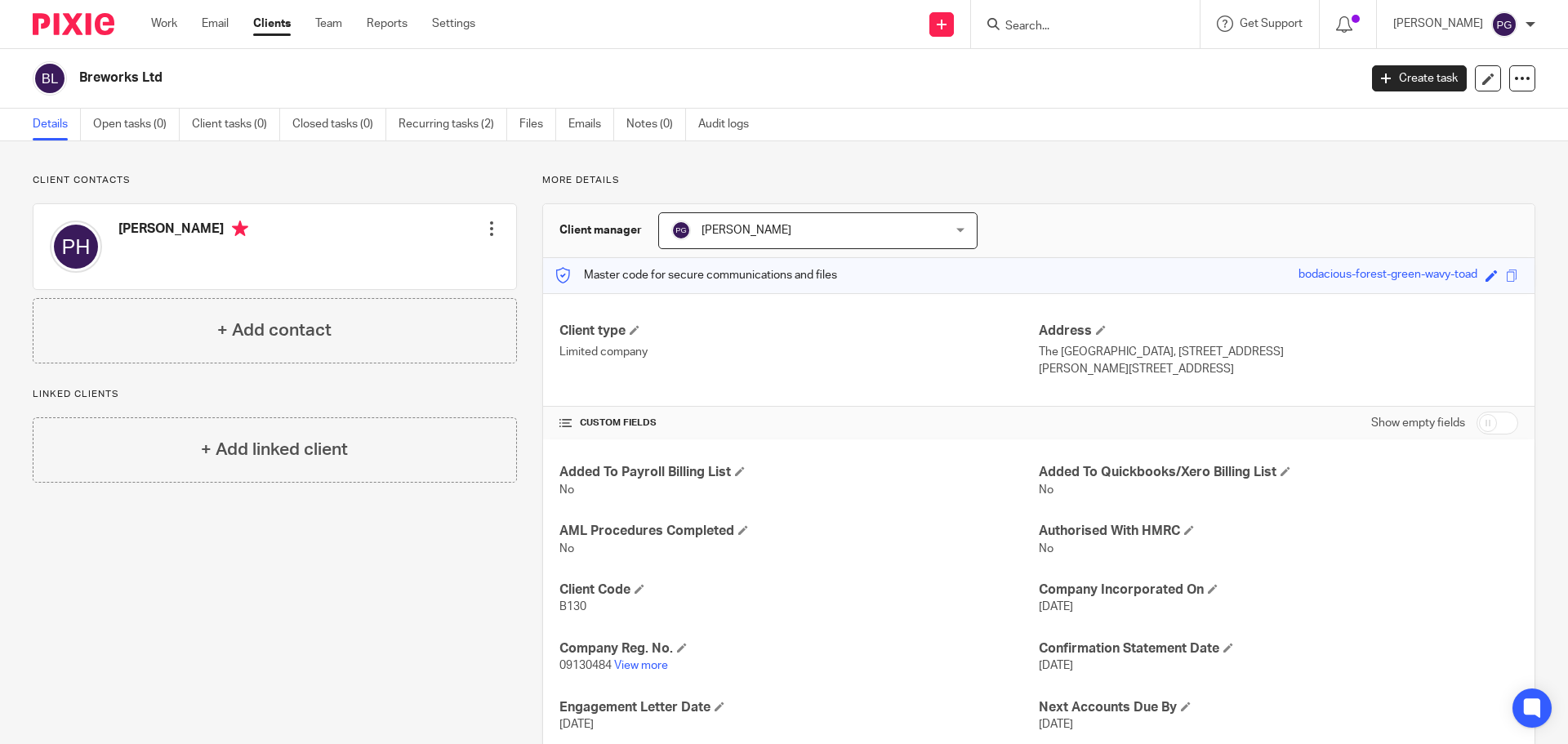
click at [641, 672] on p "09130484 View more" at bounding box center [799, 665] width 479 height 16
click at [644, 662] on link "View more" at bounding box center [640, 665] width 54 height 12
click at [216, 22] on link "Email" at bounding box center [215, 23] width 27 height 16
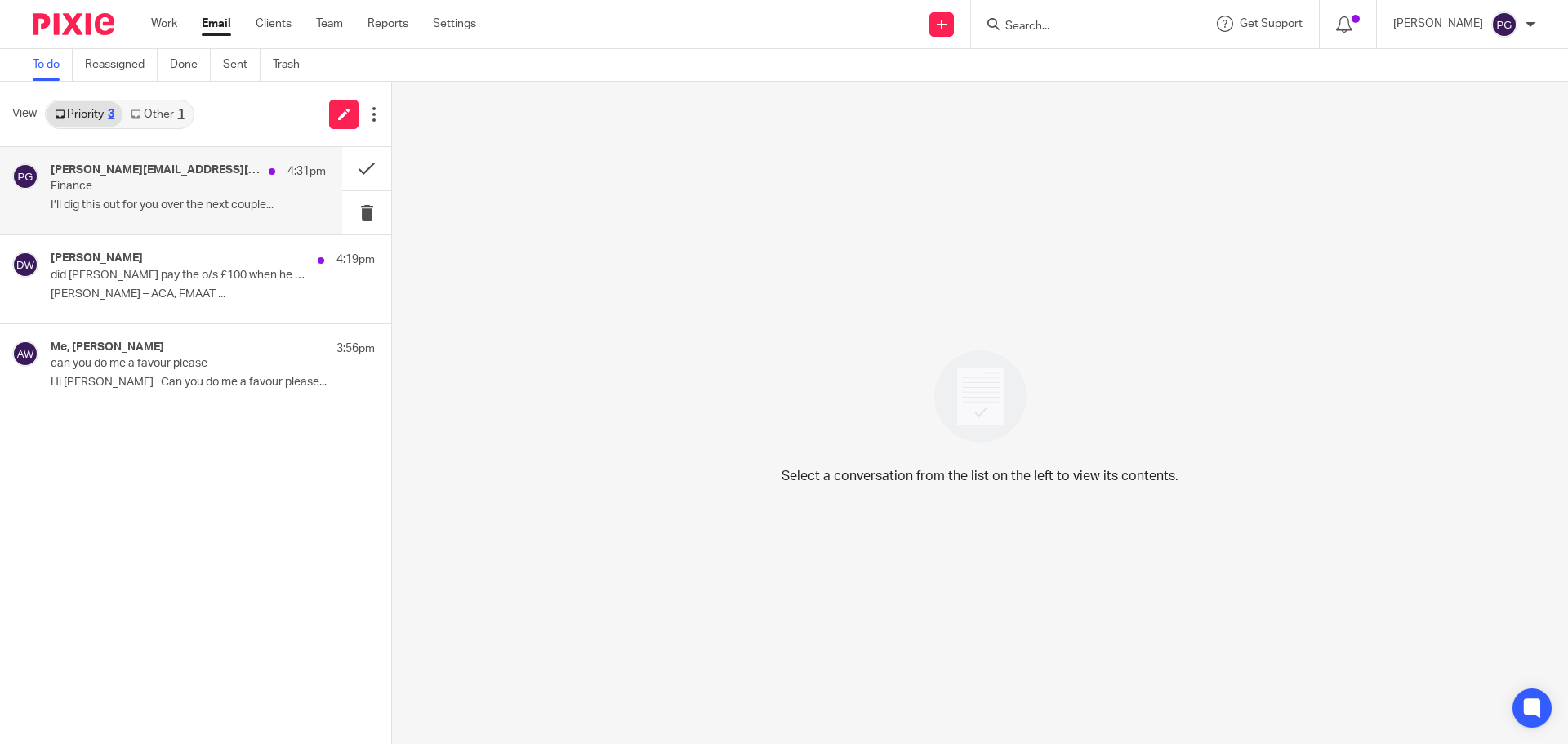
click at [233, 207] on p "I’ll dig this out for you over the next couple..." at bounding box center [188, 206] width 275 height 14
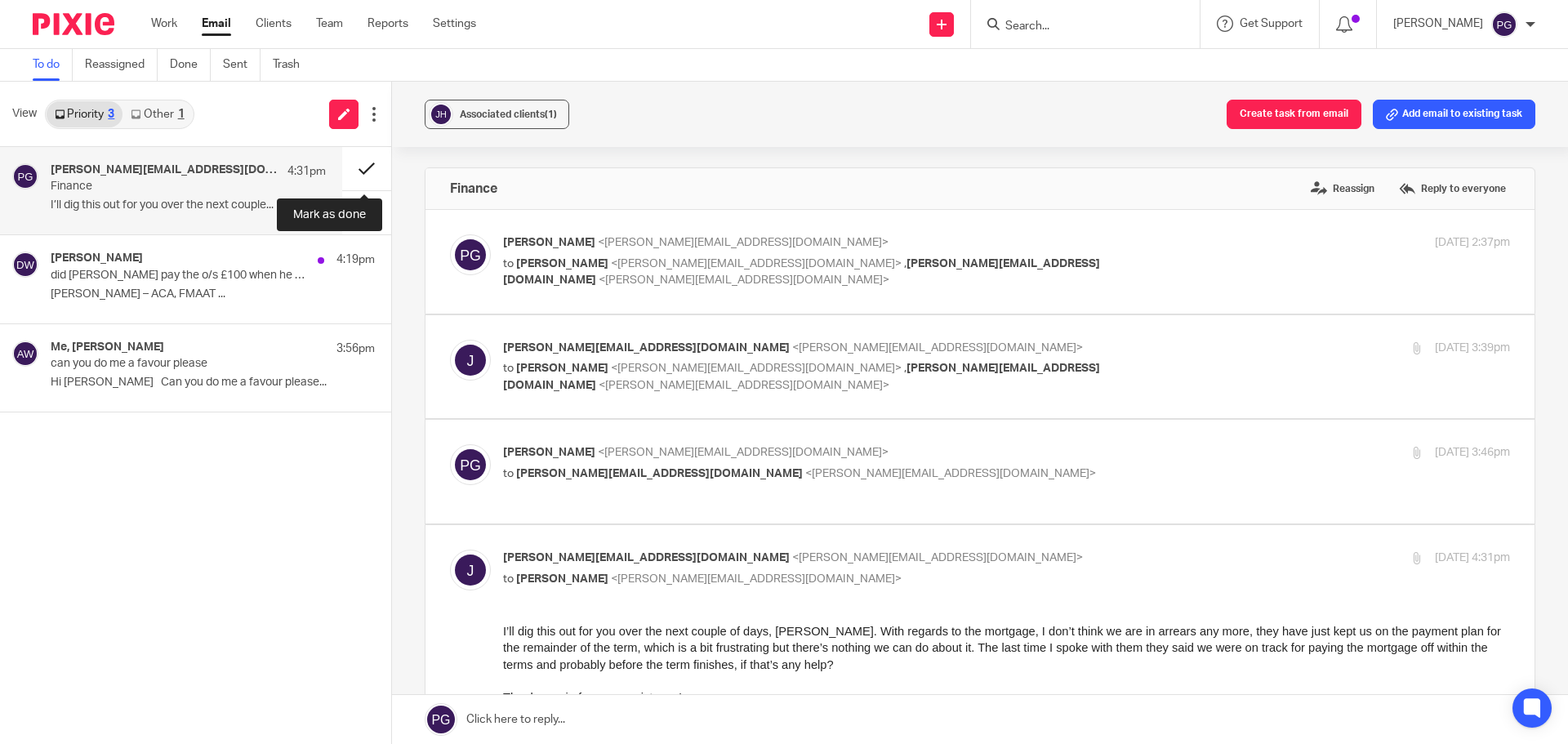
click at [363, 172] on button at bounding box center [366, 168] width 49 height 43
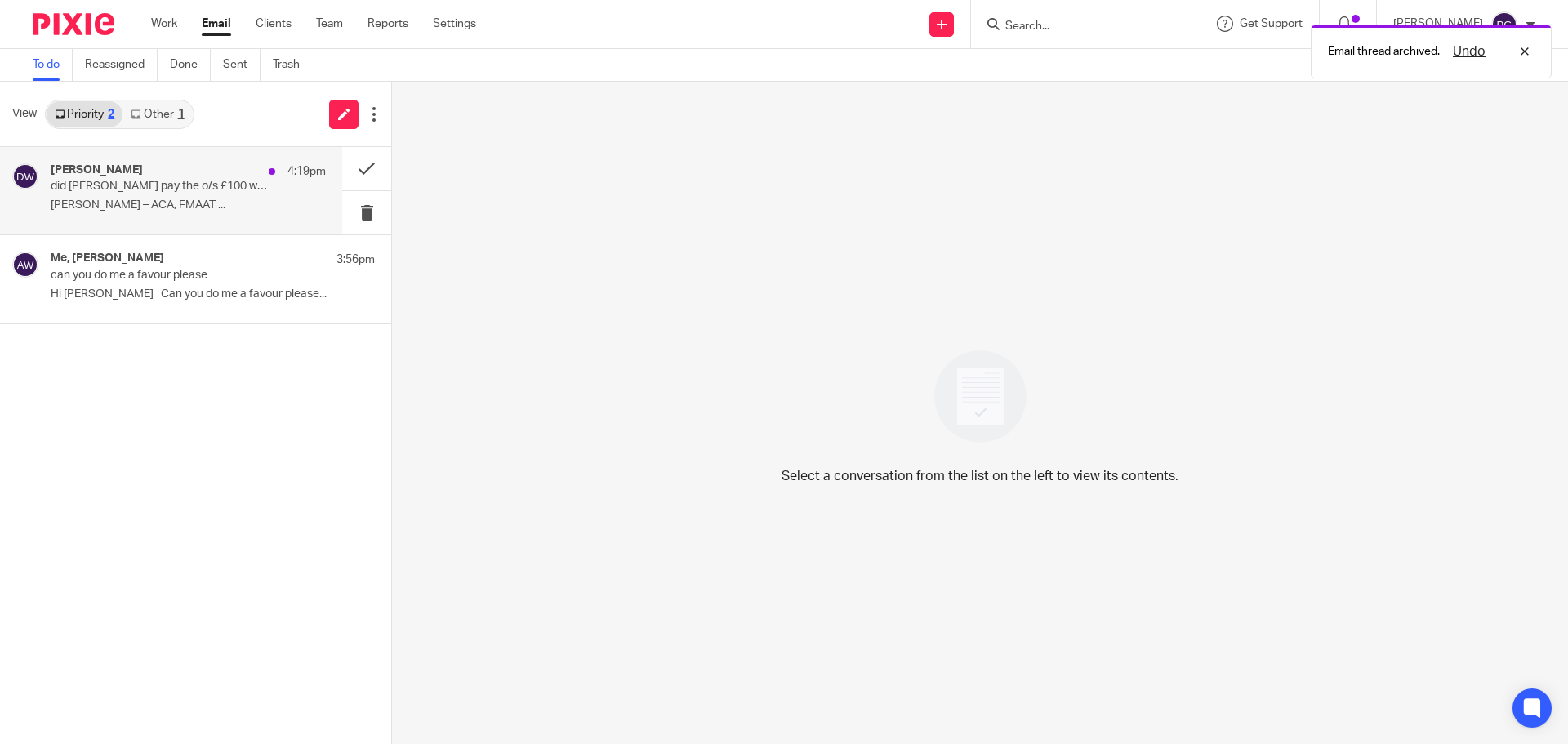
click at [221, 186] on p "did [PERSON_NAME] pay the o/s £100 when he came in?" at bounding box center [161, 187] width 221 height 14
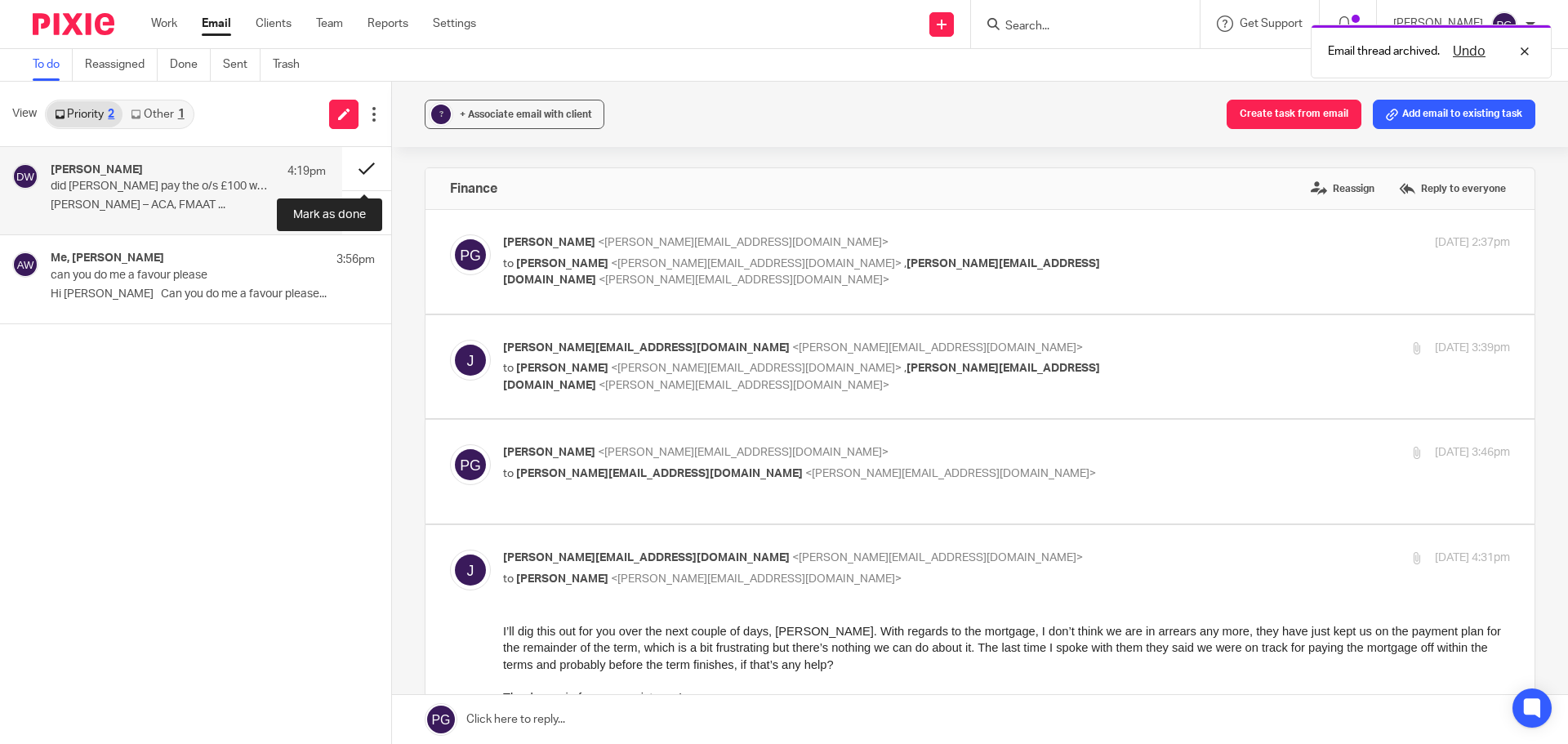
click at [356, 168] on button at bounding box center [366, 168] width 49 height 43
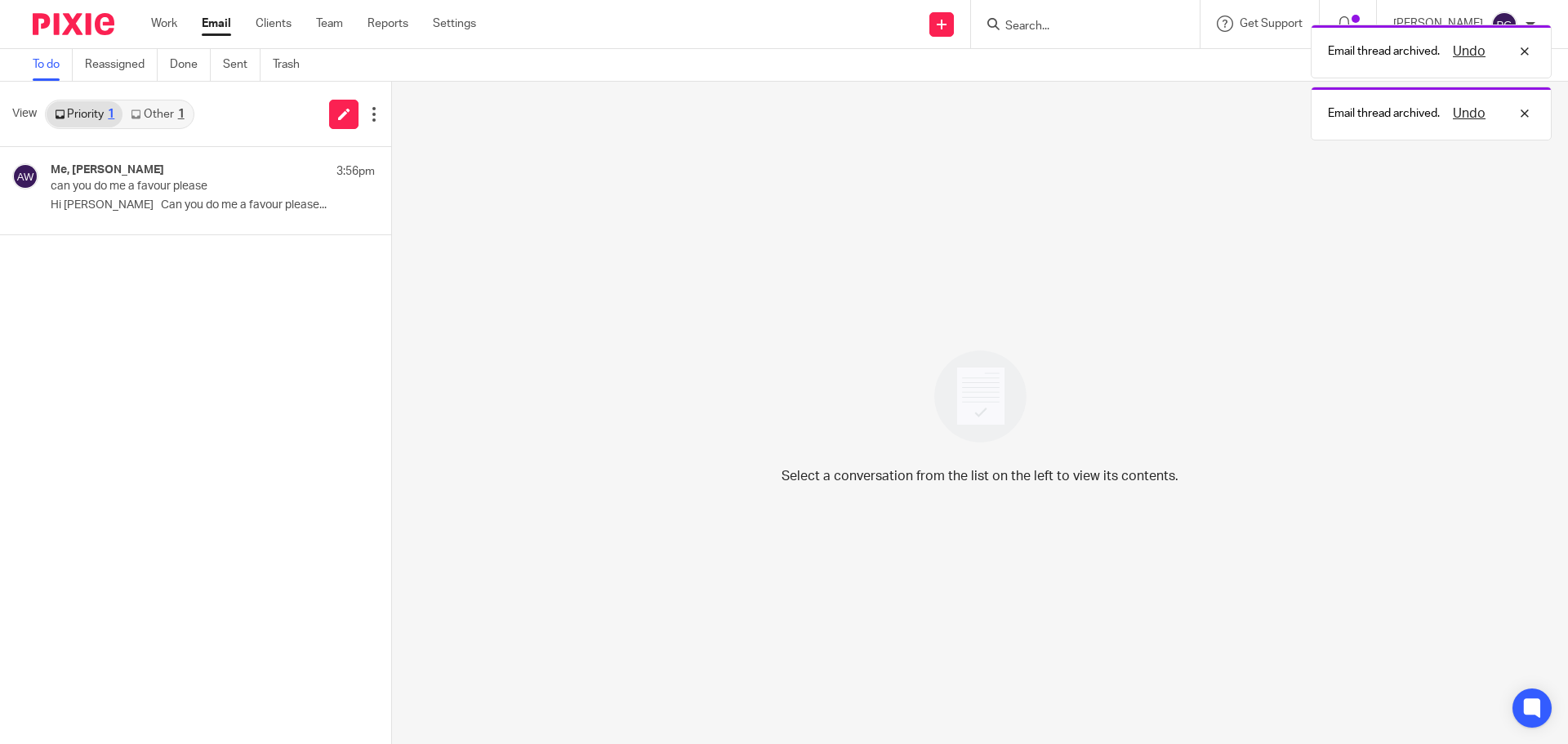
click at [174, 123] on link "Other 1" at bounding box center [157, 114] width 69 height 26
click at [186, 189] on p "Phone call" at bounding box center [161, 187] width 221 height 14
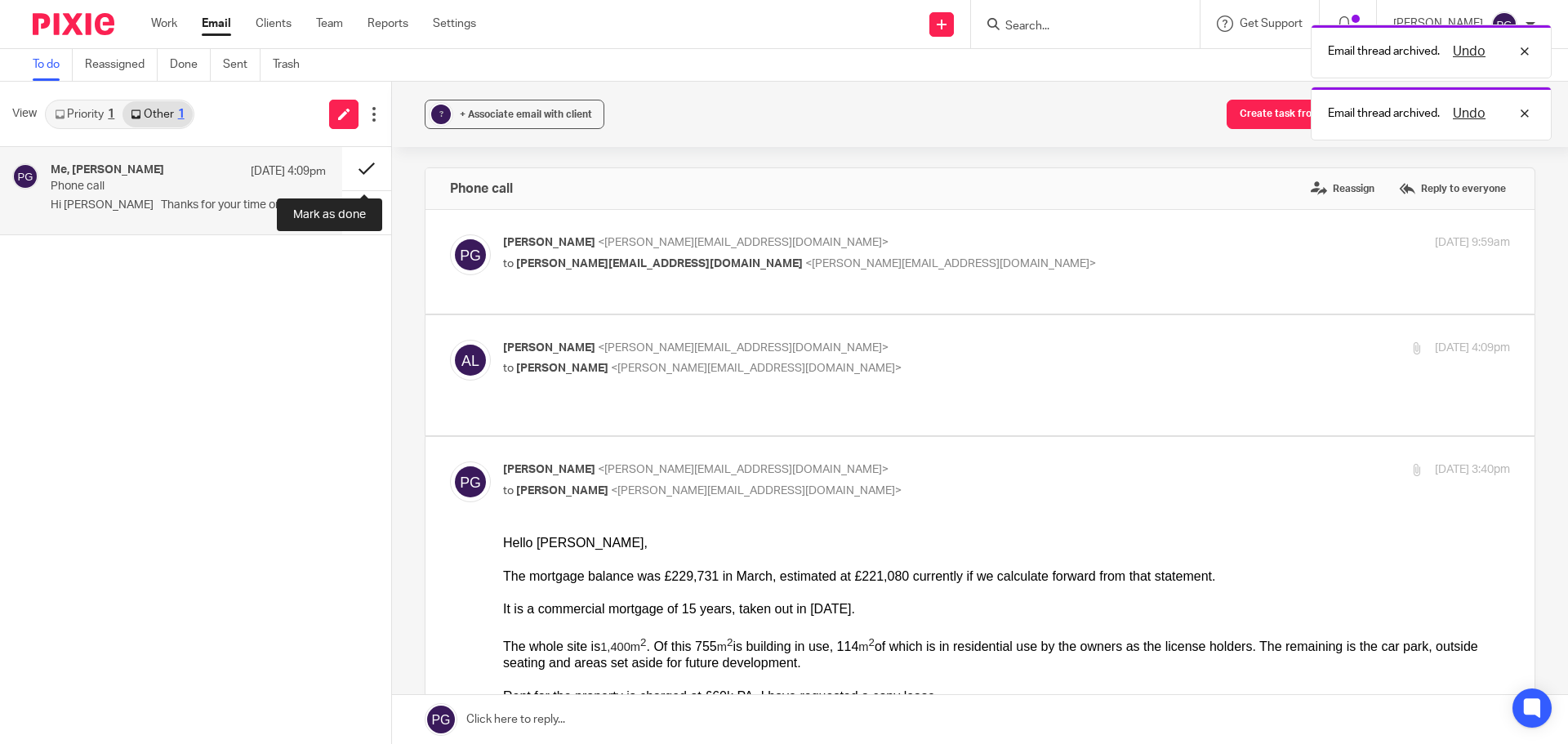
click at [356, 173] on button at bounding box center [366, 168] width 49 height 43
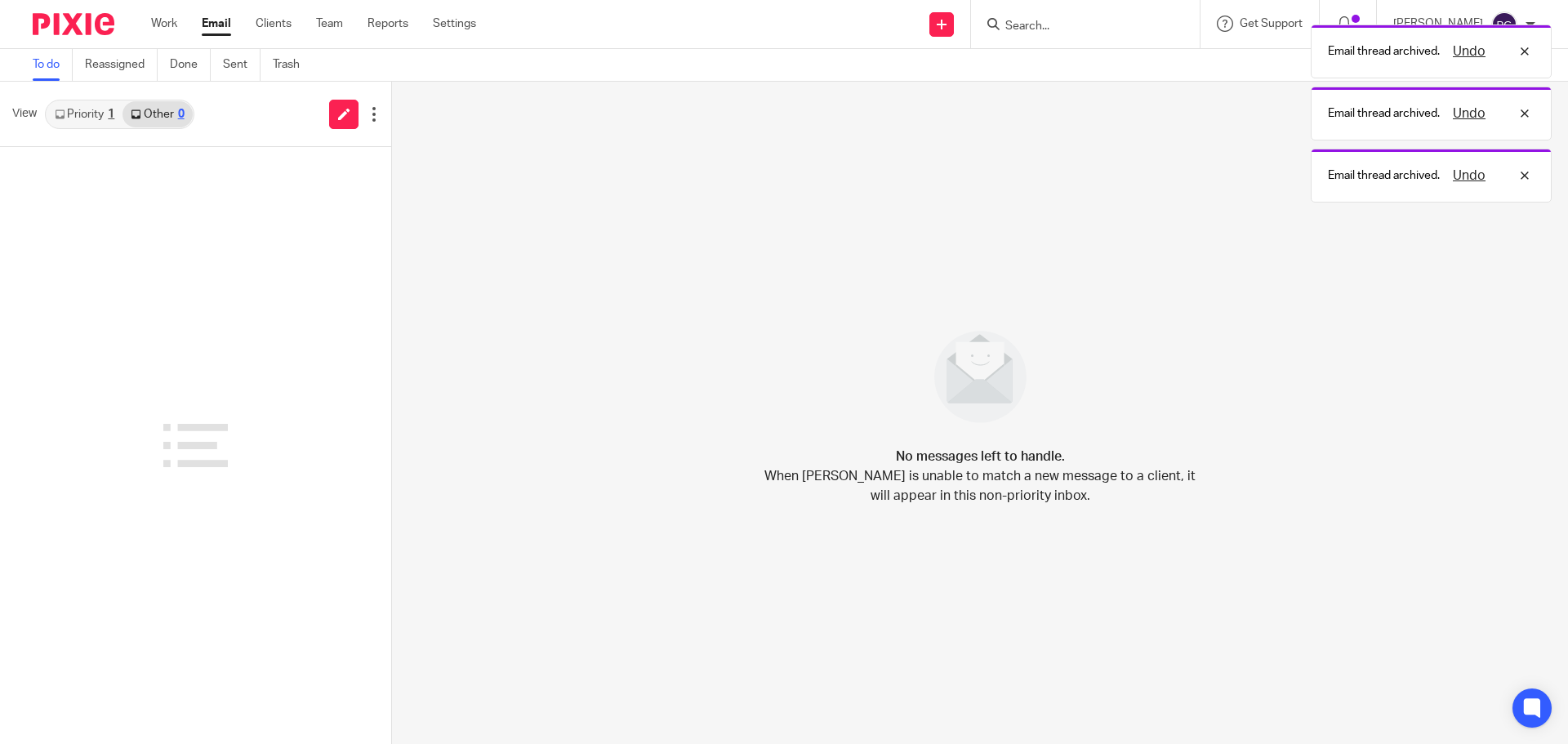
click at [59, 116] on icon at bounding box center [59, 114] width 10 height 10
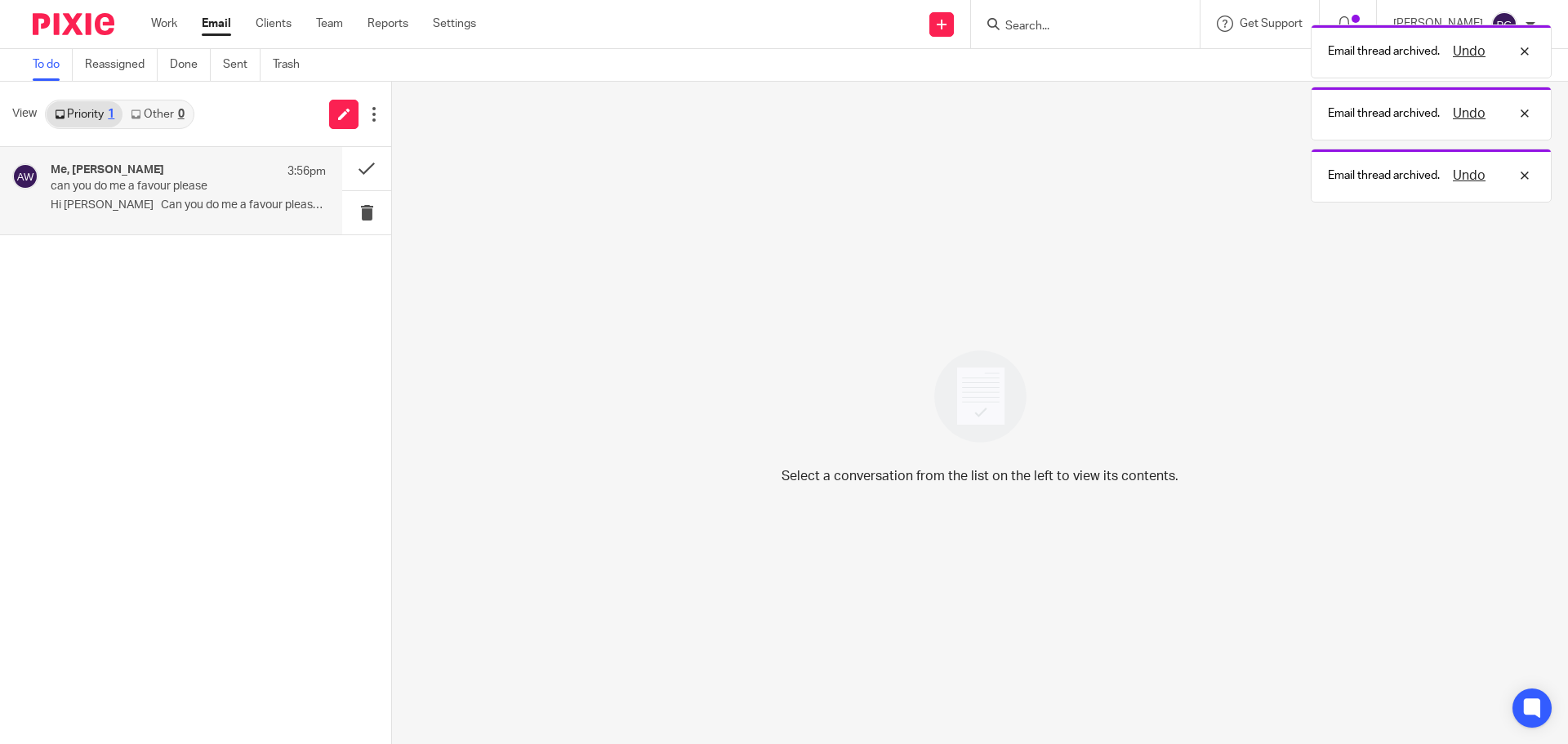
click at [110, 179] on div "Me, [PERSON_NAME] 3:56pm" at bounding box center [188, 171] width 275 height 16
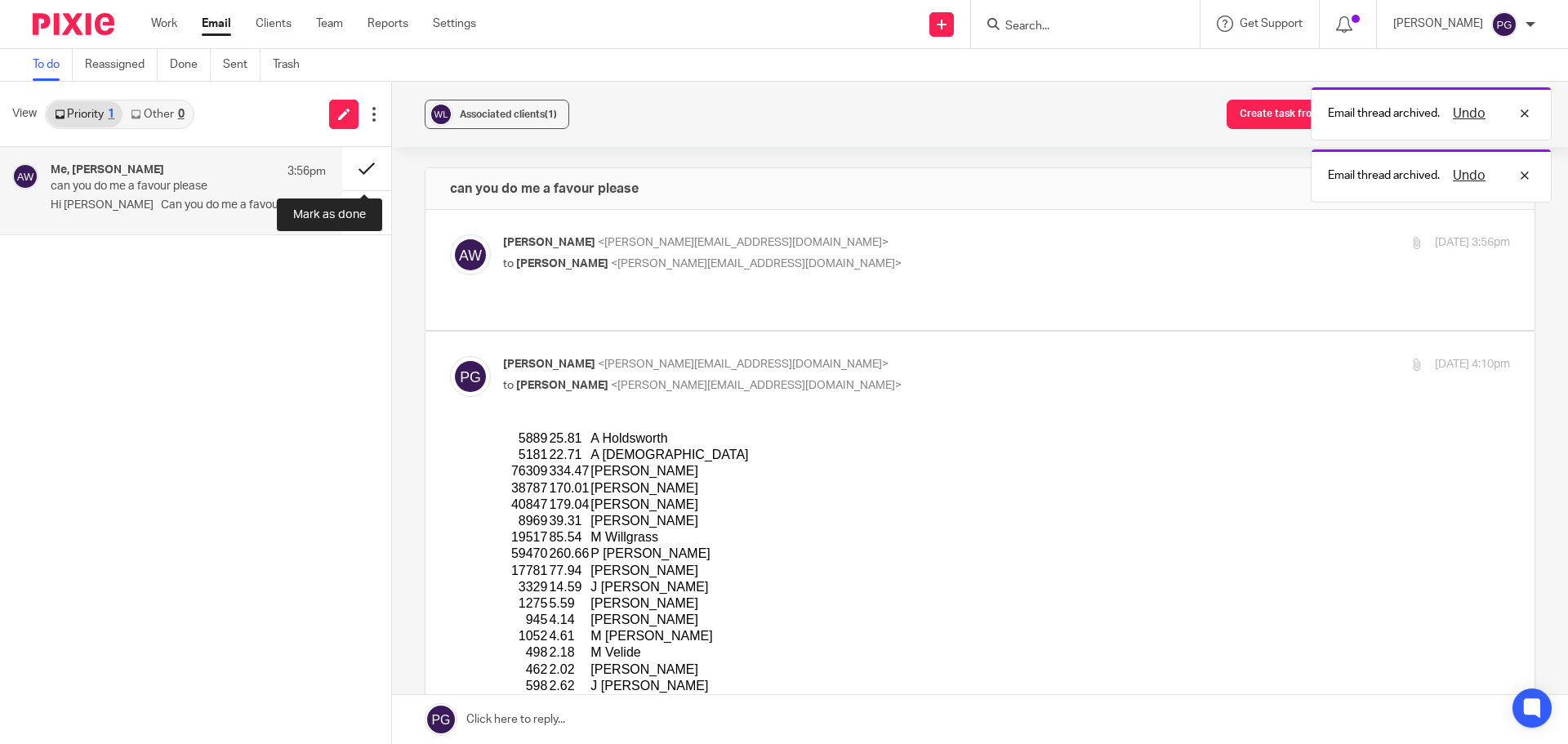
click at [379, 170] on button at bounding box center [366, 168] width 49 height 43
